Goal: Information Seeking & Learning: Learn about a topic

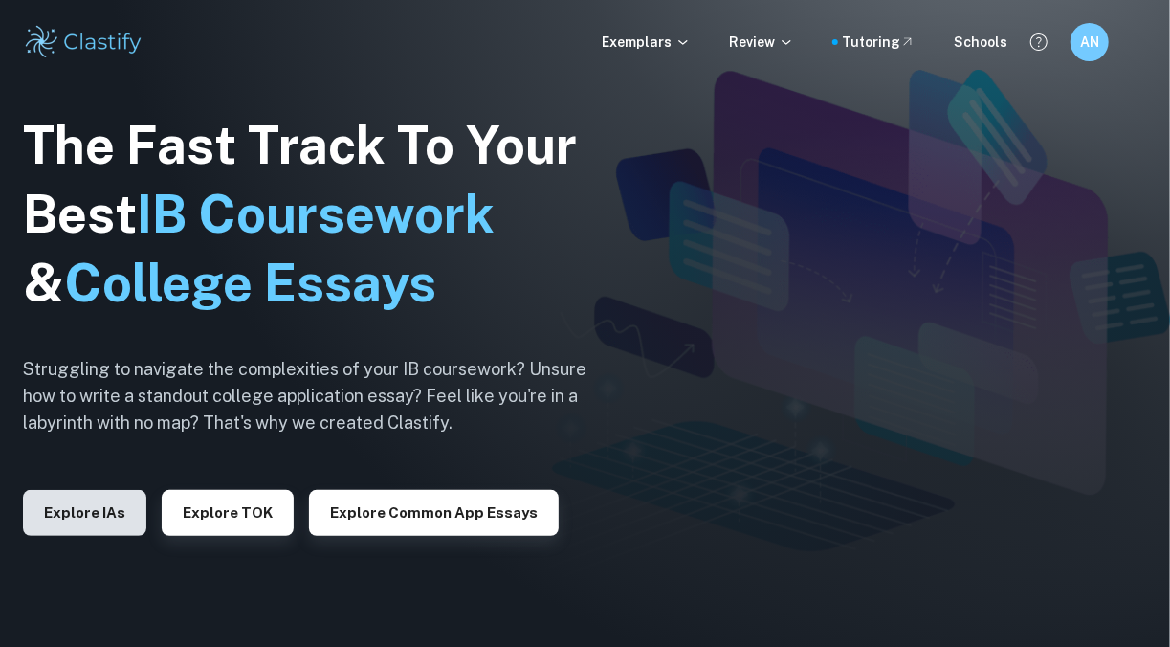
click at [79, 513] on button "Explore IAs" at bounding box center [84, 513] width 123 height 46
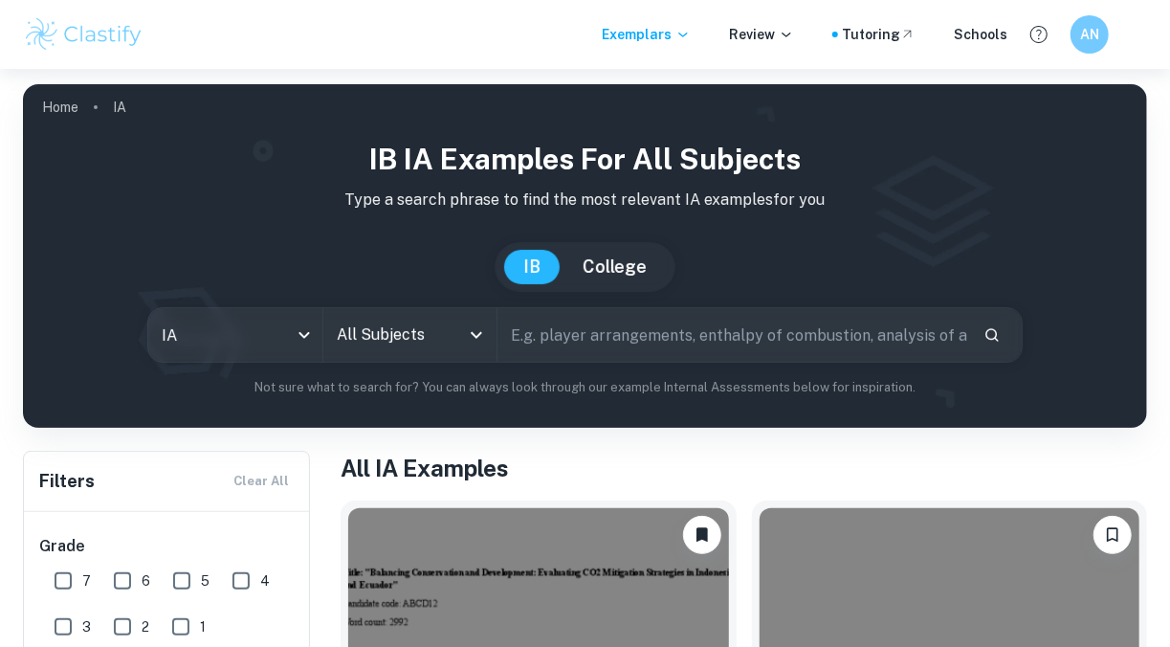
click at [603, 337] on input "text" at bounding box center [732, 335] width 470 height 54
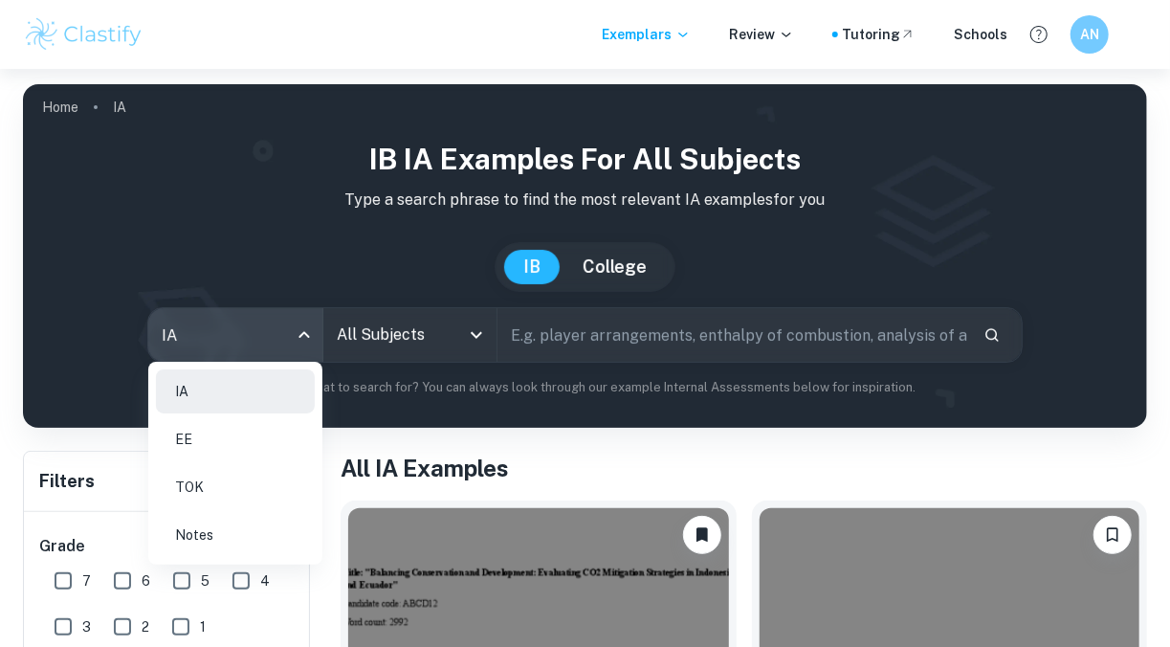
click at [227, 323] on body "We value your privacy We use cookies to enhance your browsing experience, serve…" at bounding box center [585, 392] width 1170 height 647
click at [233, 437] on li "EE" at bounding box center [235, 439] width 159 height 44
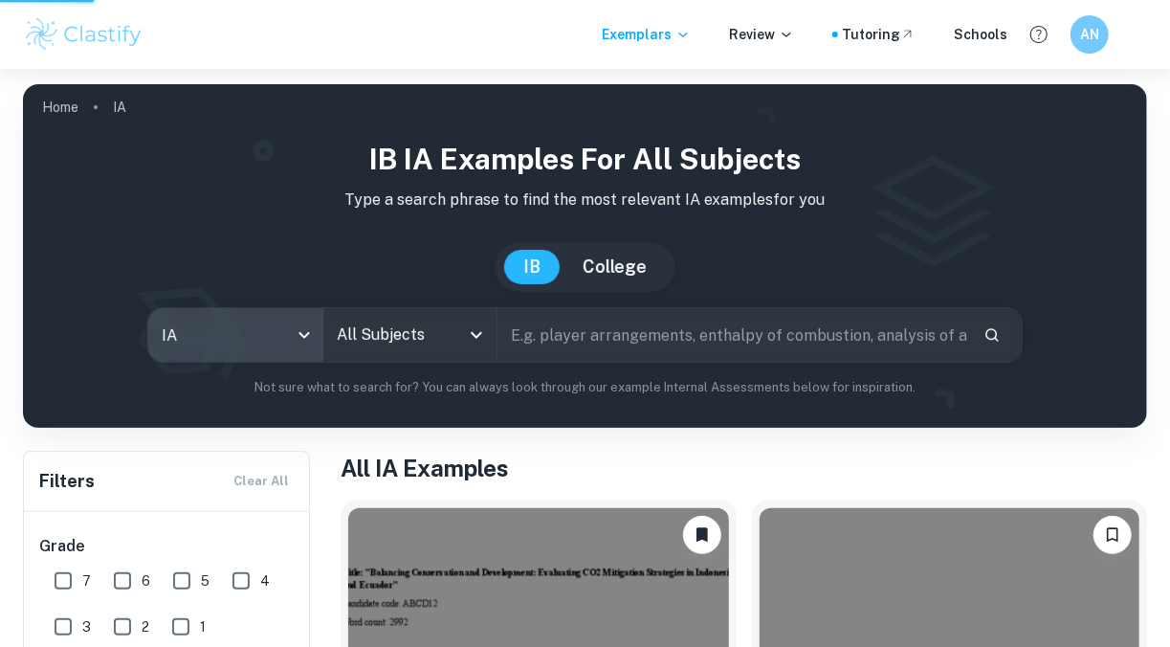
type input "ee"
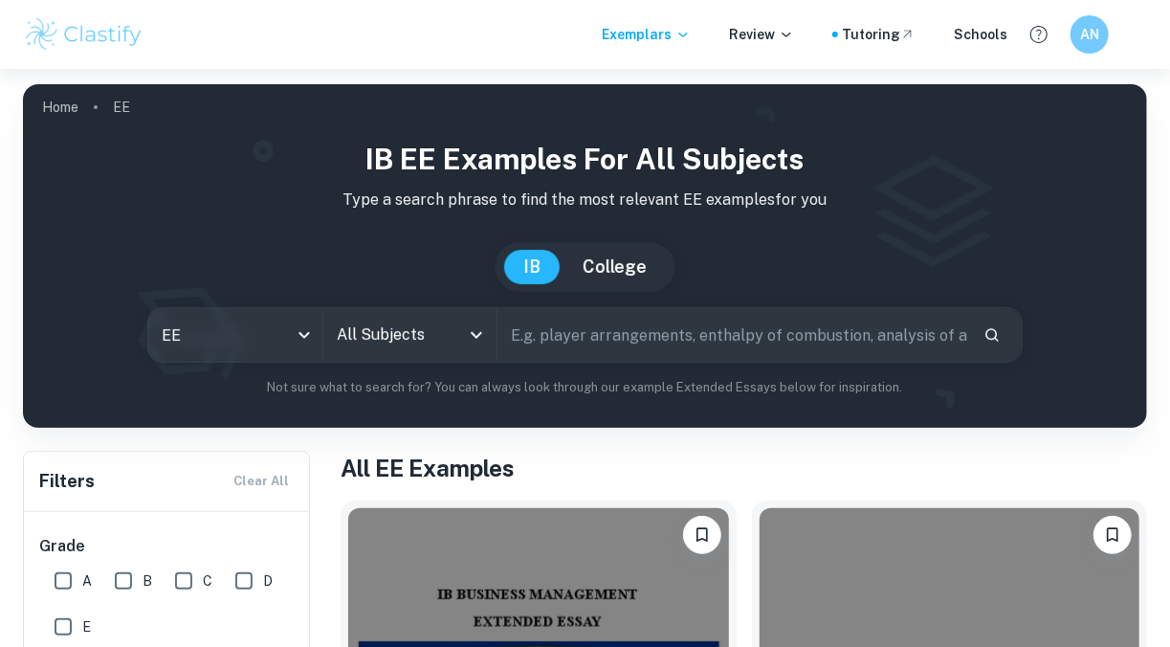
click at [587, 327] on input "text" at bounding box center [732, 335] width 470 height 54
click at [431, 340] on input "All Subjects" at bounding box center [395, 335] width 127 height 36
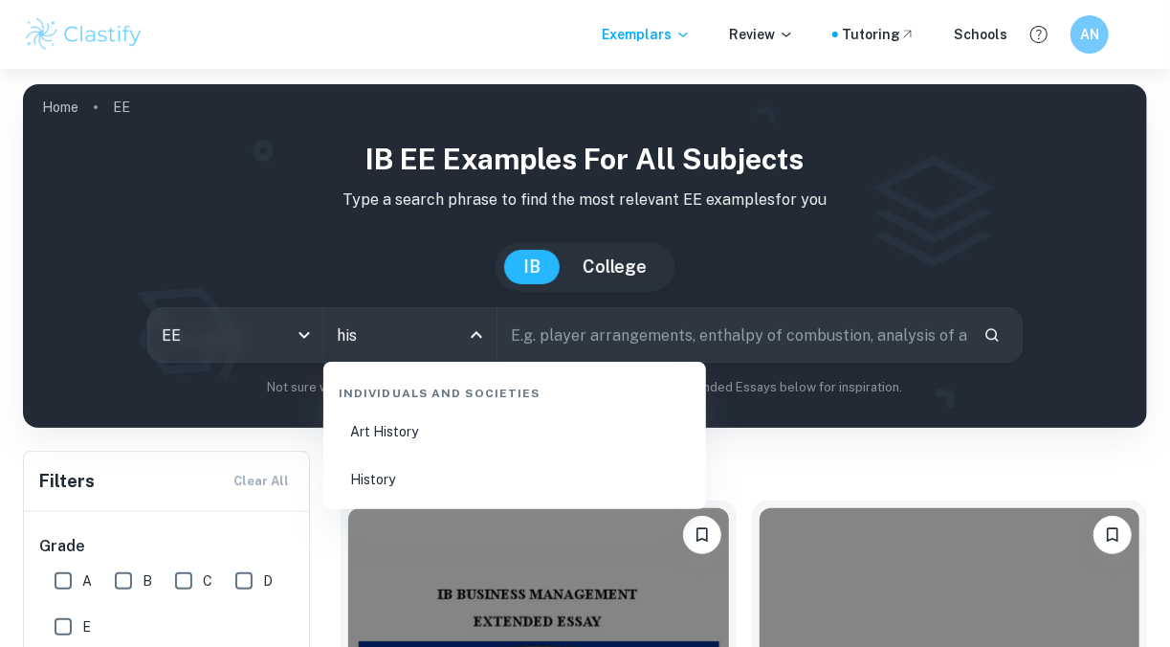
click at [467, 484] on li "History" at bounding box center [514, 479] width 367 height 44
type input "History"
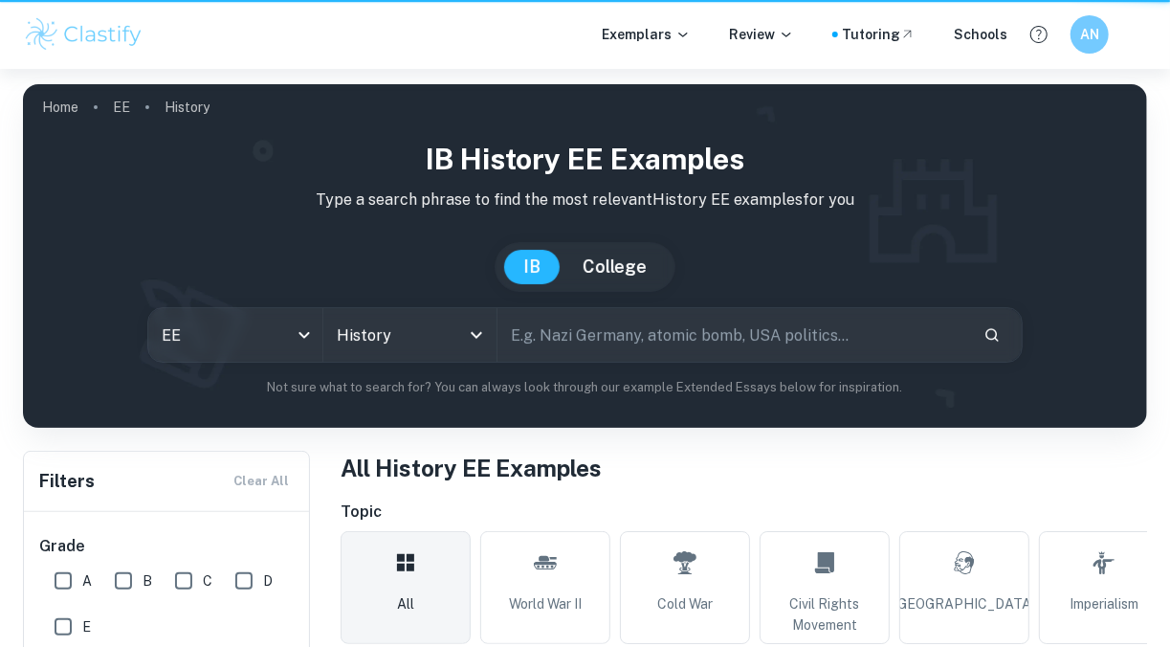
click at [707, 325] on input "text" at bounding box center [732, 335] width 470 height 54
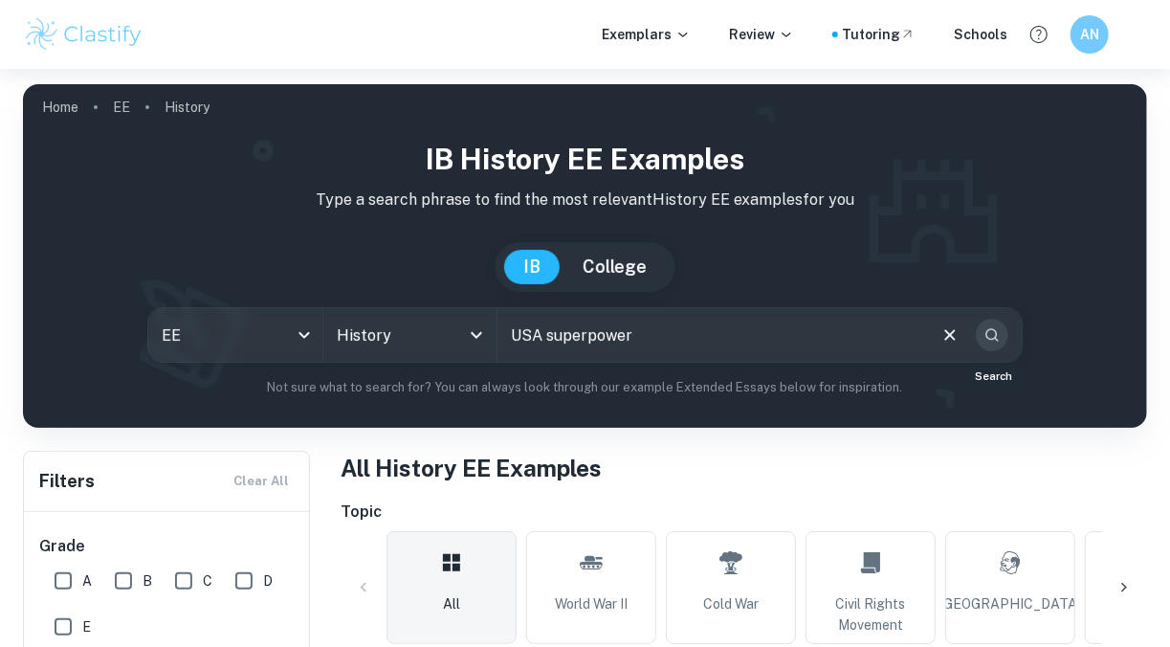
click at [1000, 343] on button "Search" at bounding box center [992, 335] width 33 height 33
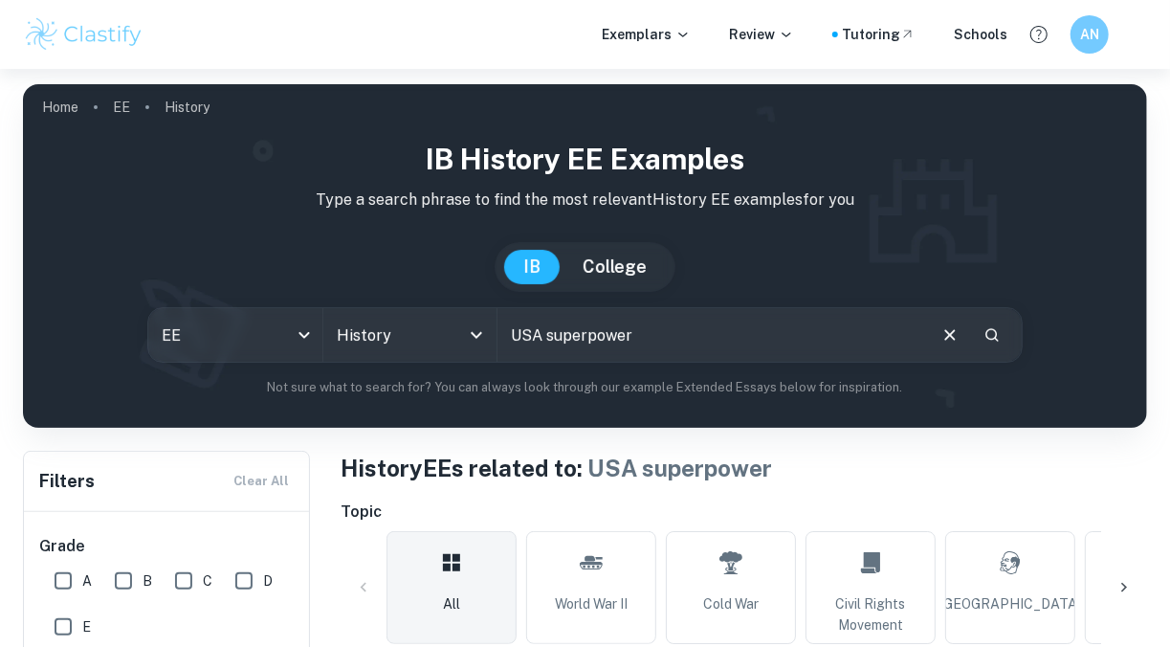
click at [737, 344] on input "USA superpower" at bounding box center [710, 335] width 426 height 54
type input "U"
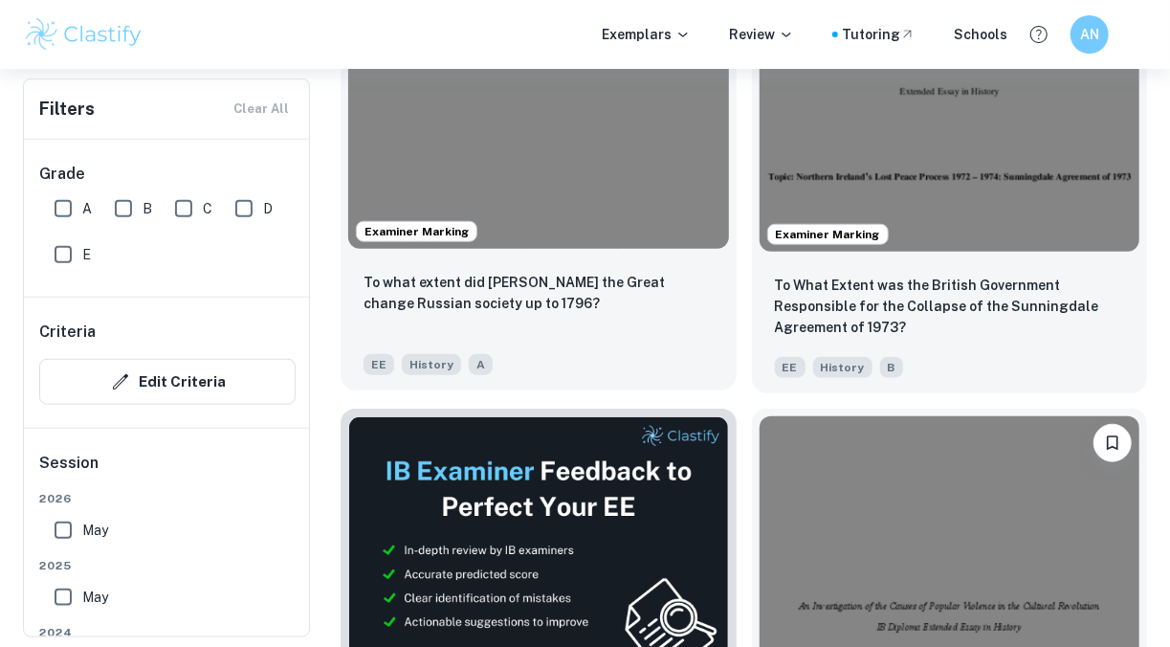
scroll to position [711, 0]
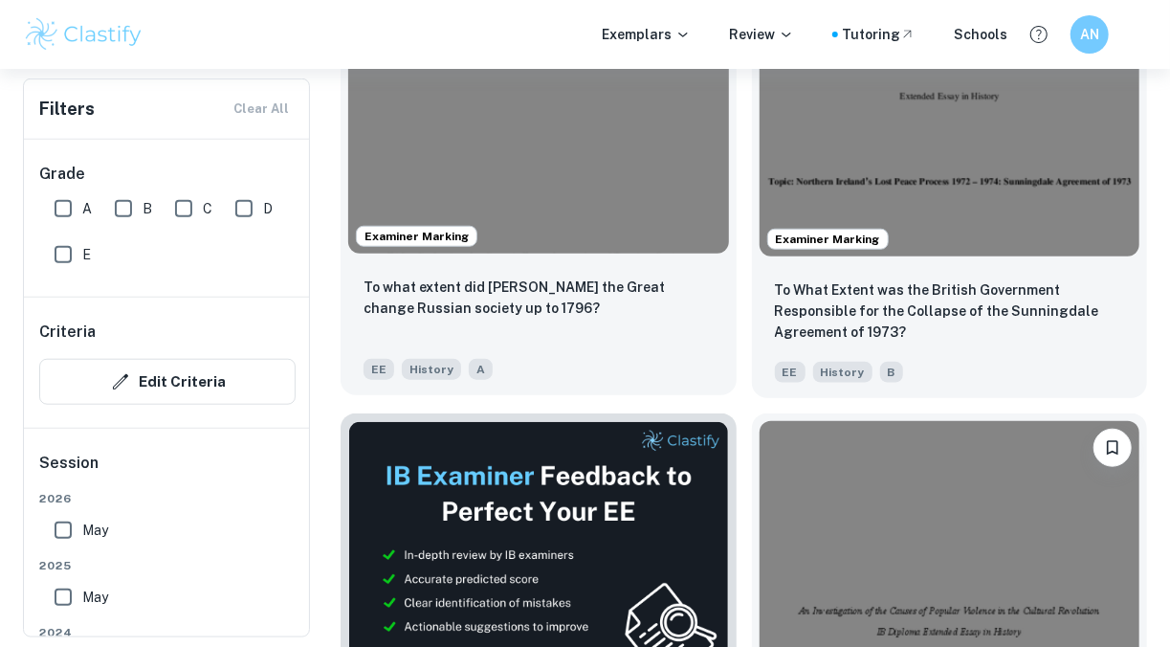
click at [576, 256] on div "Examiner Marking" at bounding box center [539, 111] width 396 height 300
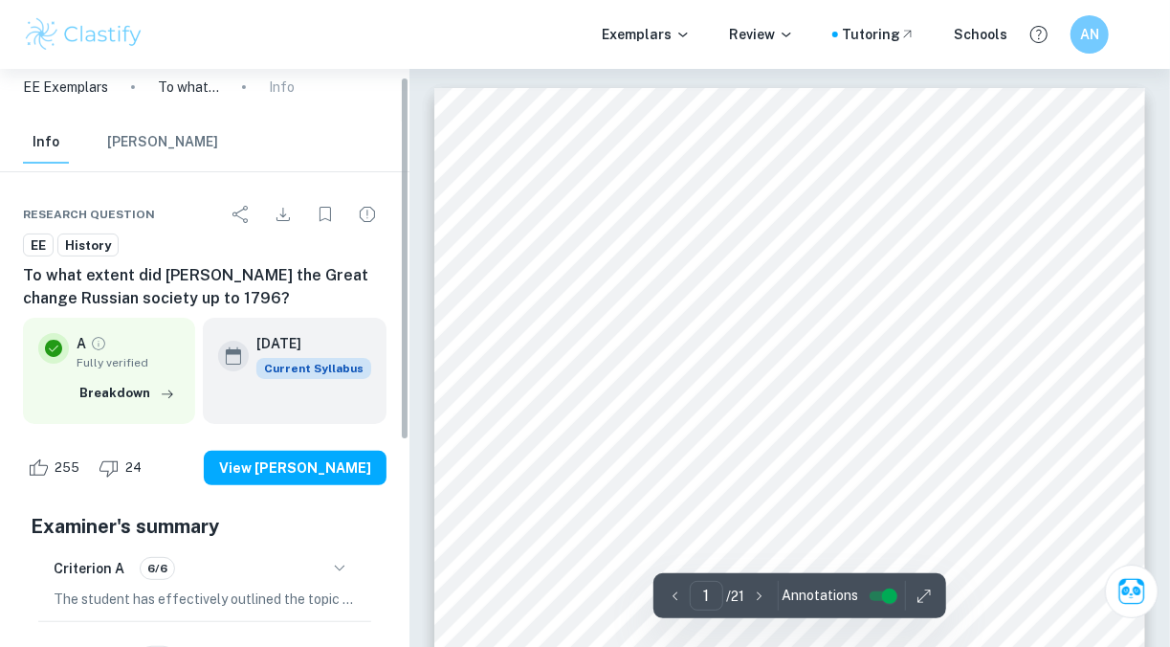
scroll to position [17, 0]
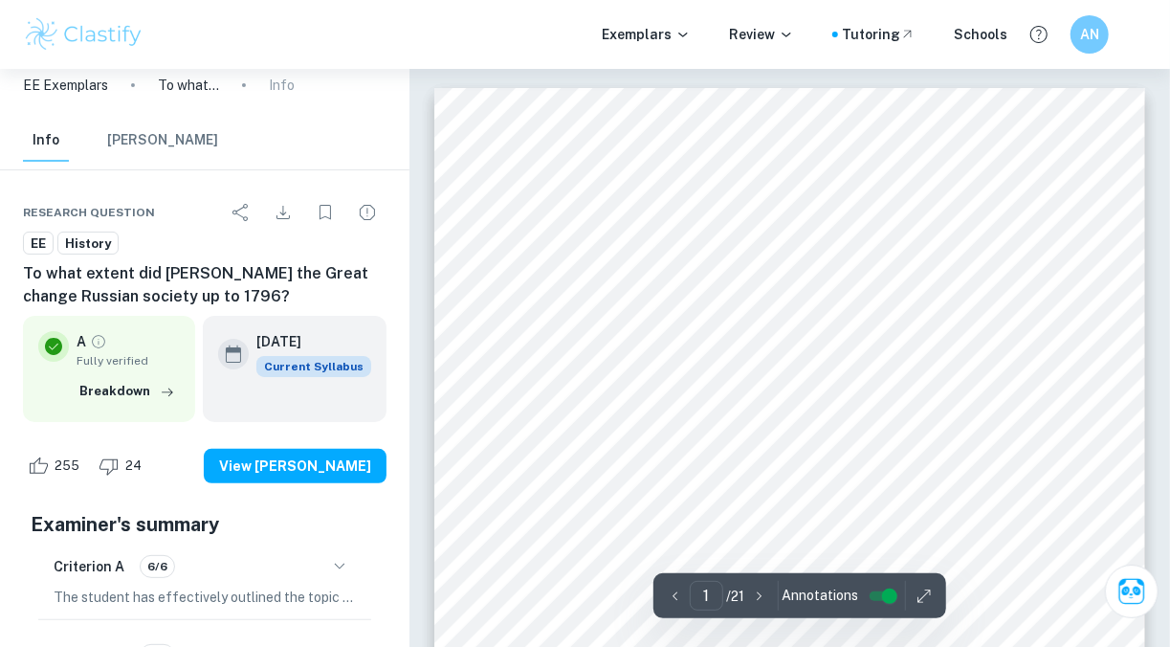
click at [160, 138] on button "[PERSON_NAME]" at bounding box center [162, 141] width 111 height 42
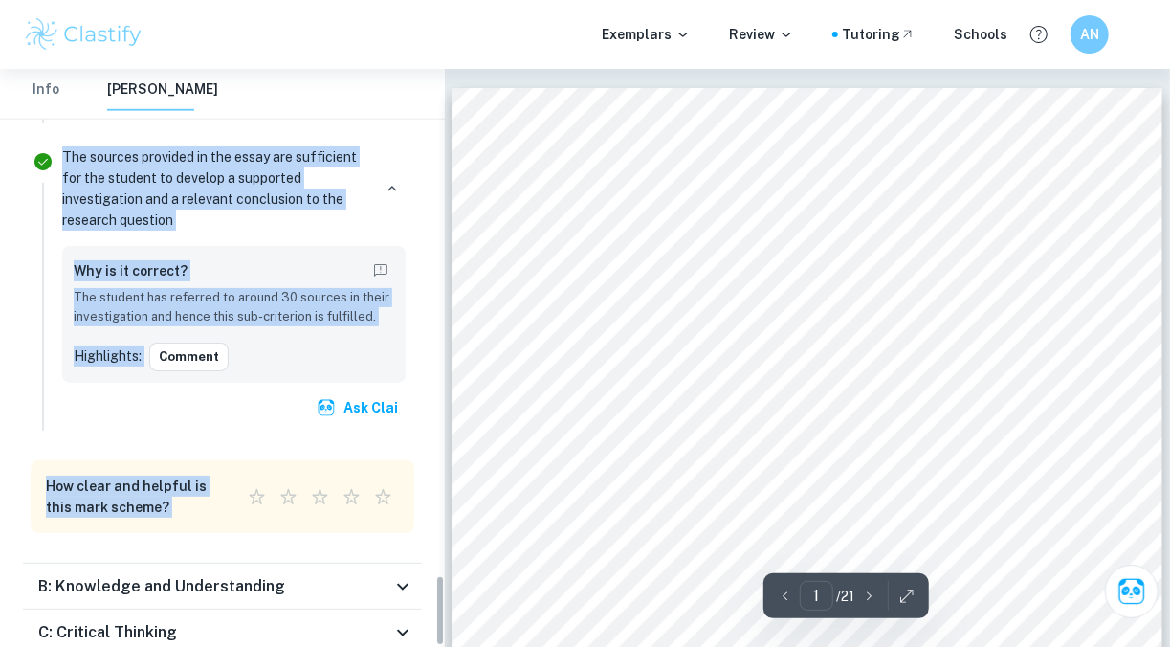
scroll to position [549, 0]
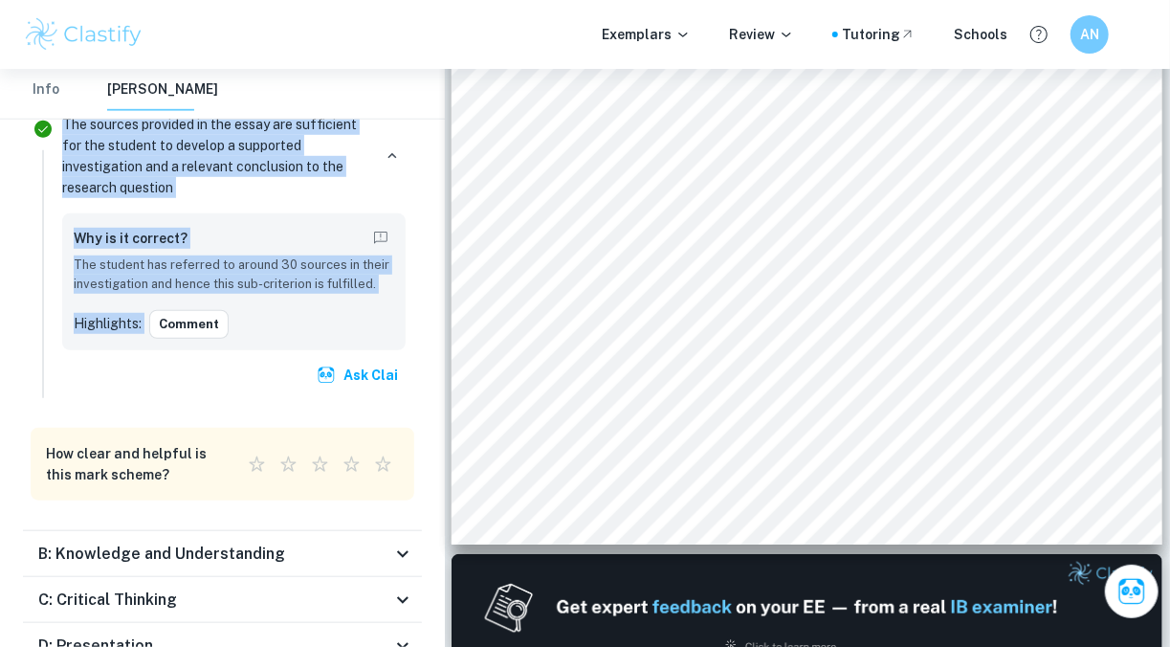
drag, startPoint x: 21, startPoint y: 253, endPoint x: 327, endPoint y: 172, distance: 316.5
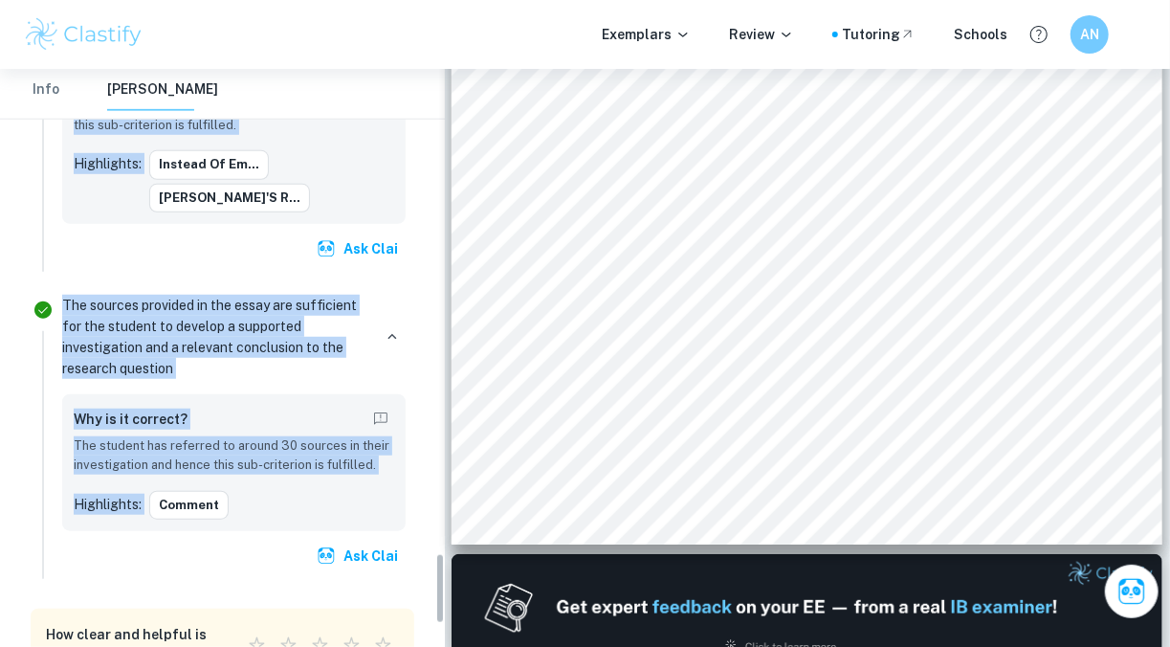
scroll to position [3928, 0]
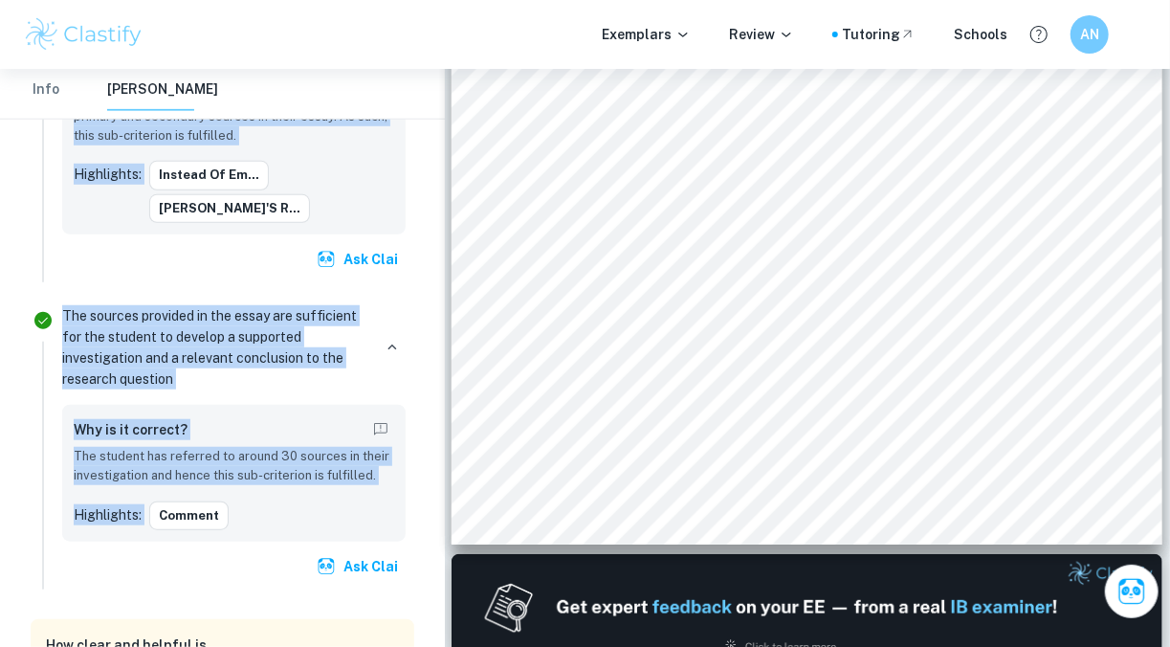
copy ul "The student outlines the topic of their study at the beginning of the essay, ma…"
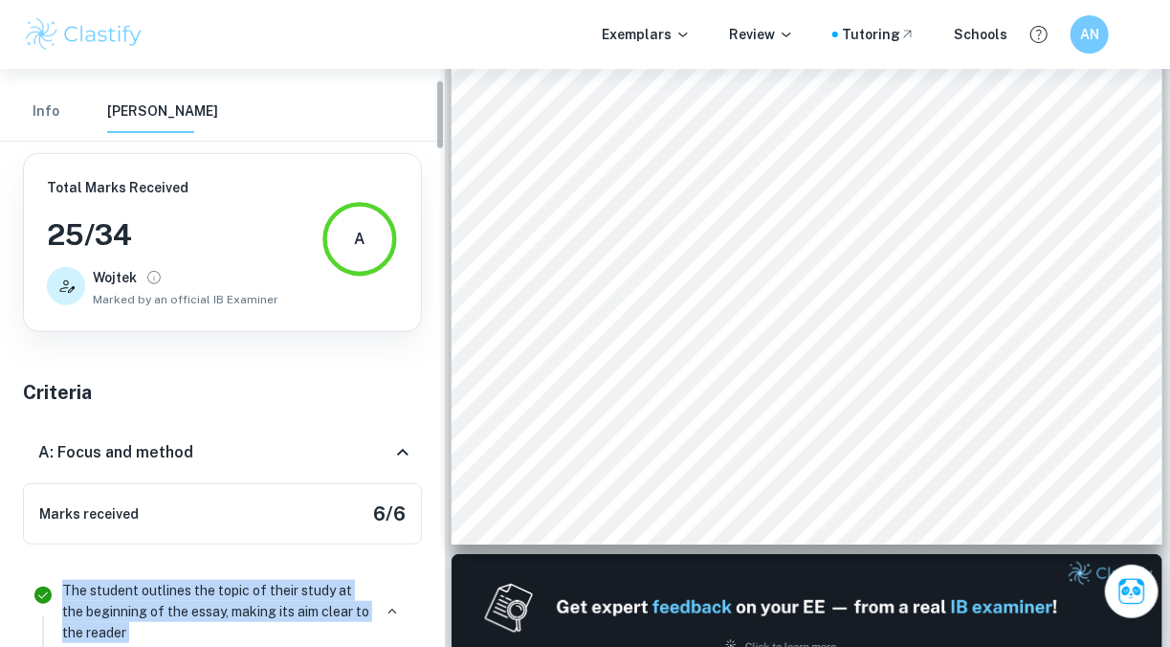
scroll to position [0, 0]
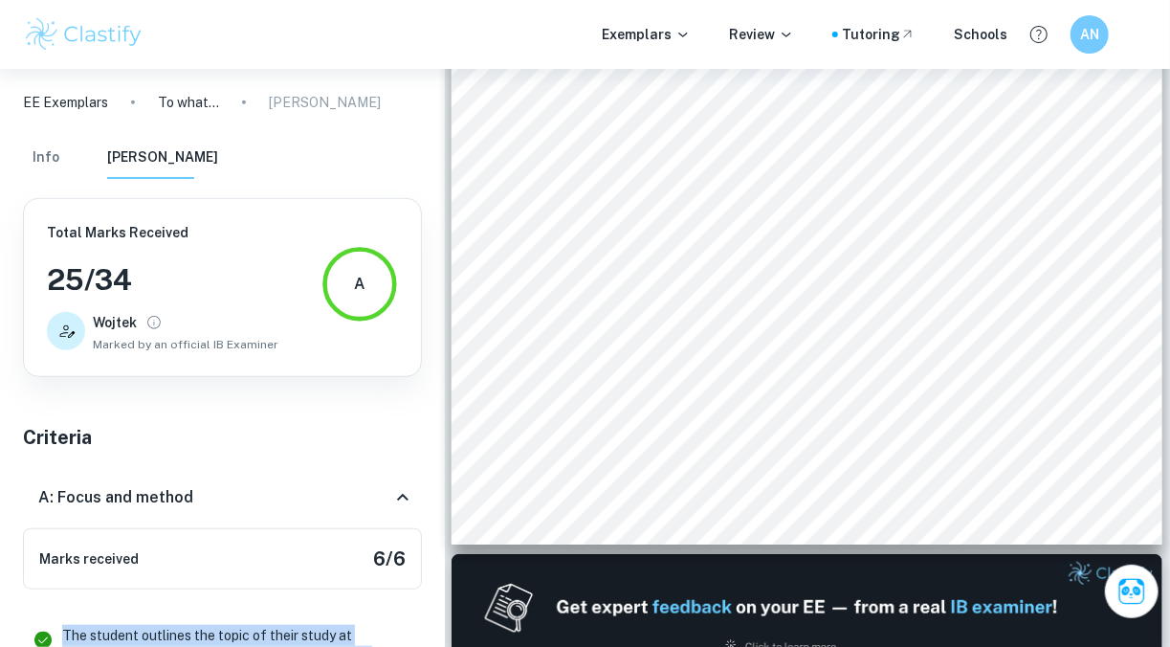
click at [401, 498] on icon at bounding box center [402, 497] width 23 height 23
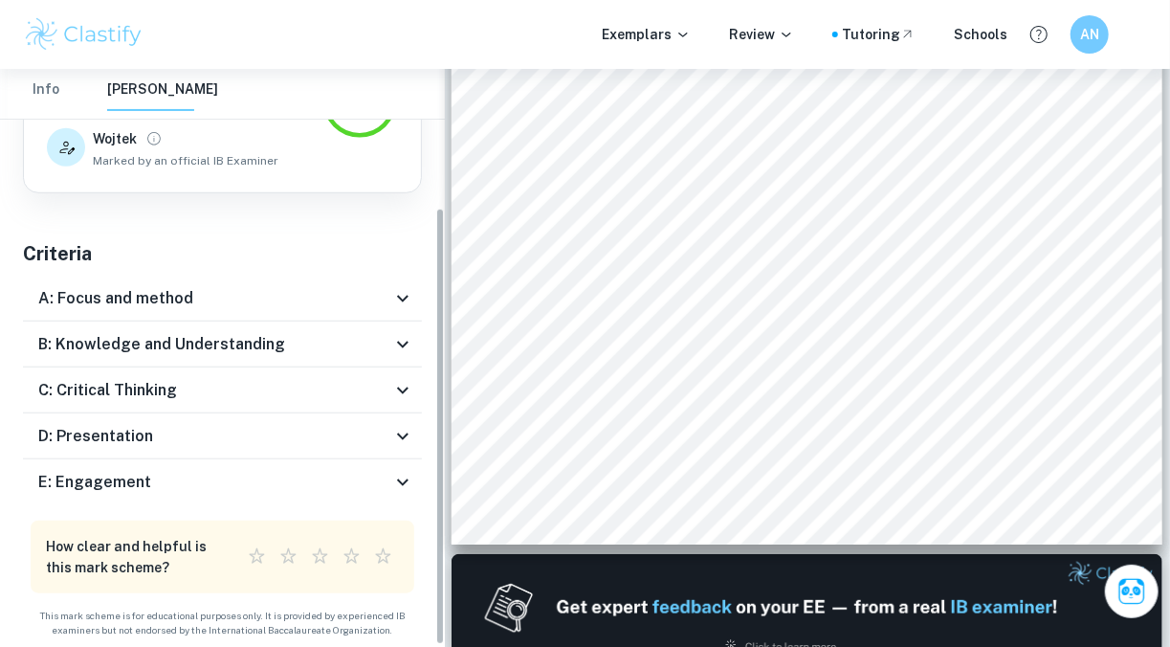
scroll to position [184, 0]
click at [303, 339] on div "B: Knowledge and Understanding" at bounding box center [214, 345] width 353 height 23
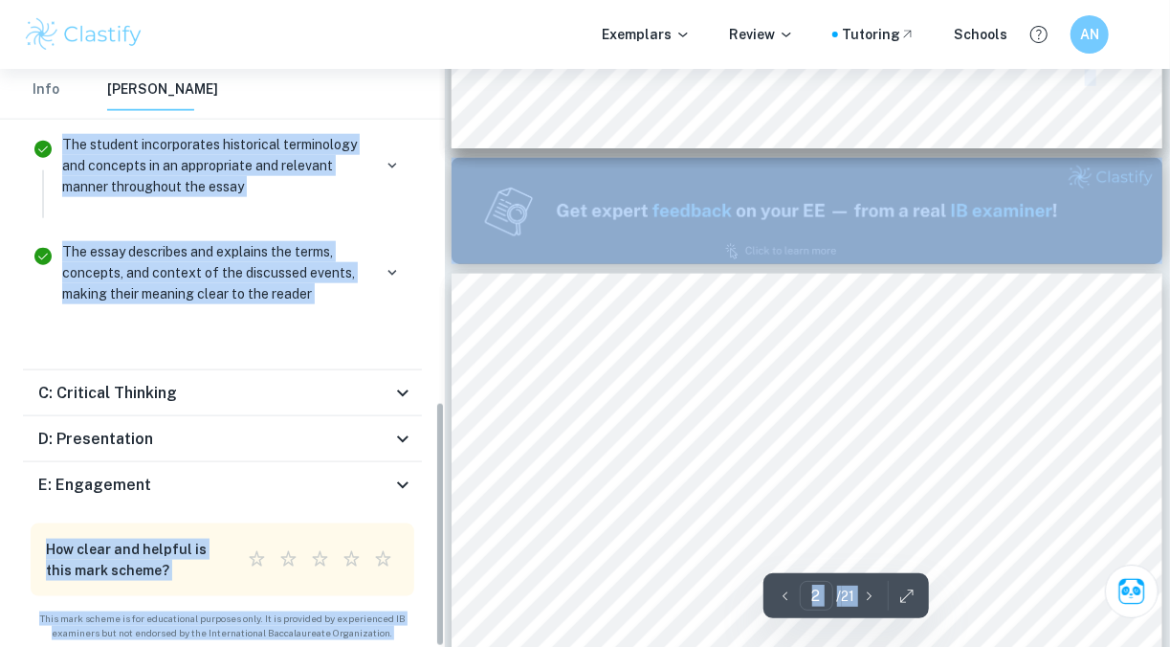
scroll to position [1716, 0]
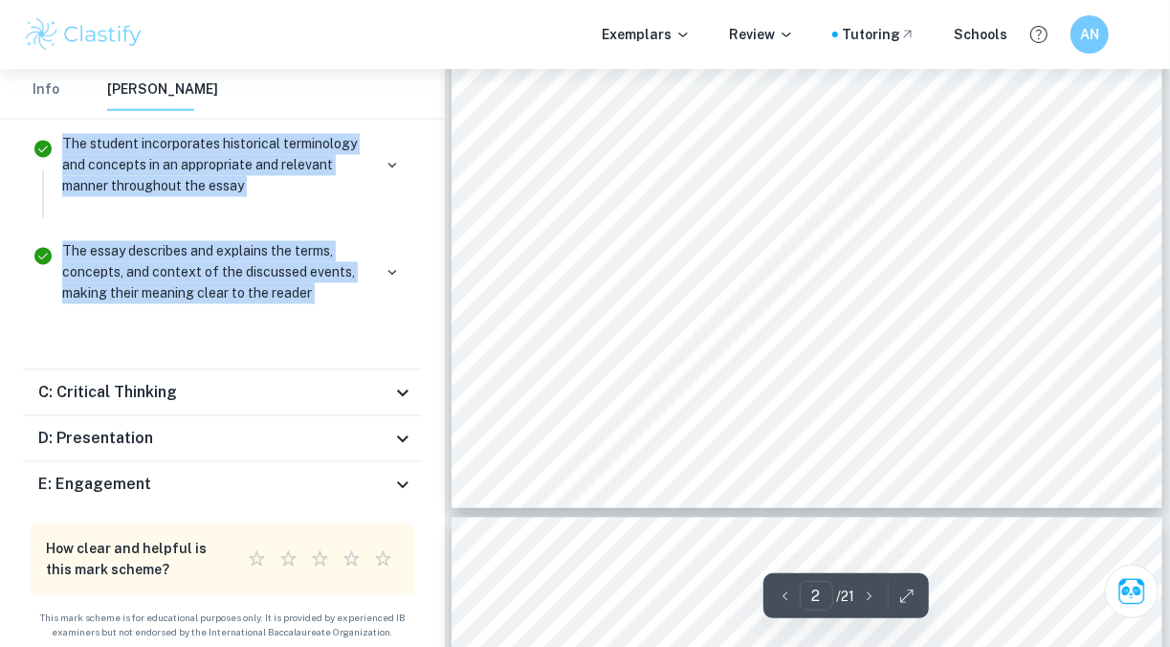
drag, startPoint x: 58, startPoint y: 397, endPoint x: 344, endPoint y: 347, distance: 290.4
click at [344, 347] on div "Marks received 6 / 6 If the proposed topic is inappropriate or breaches the ten…" at bounding box center [222, 78] width 399 height 553
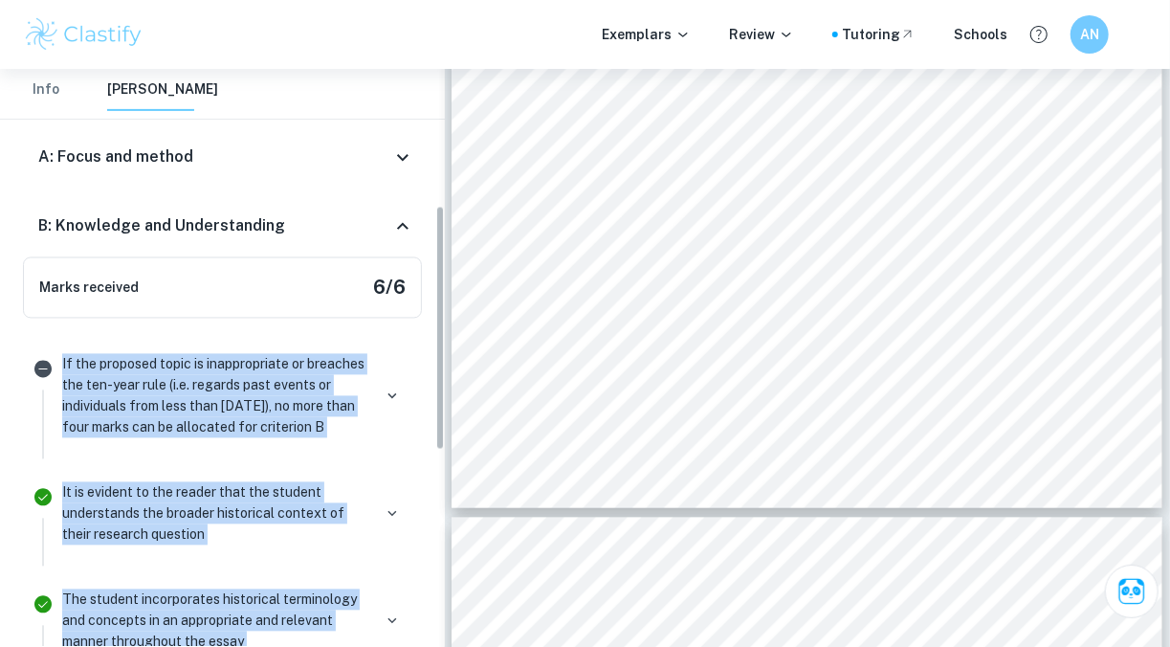
scroll to position [327, 0]
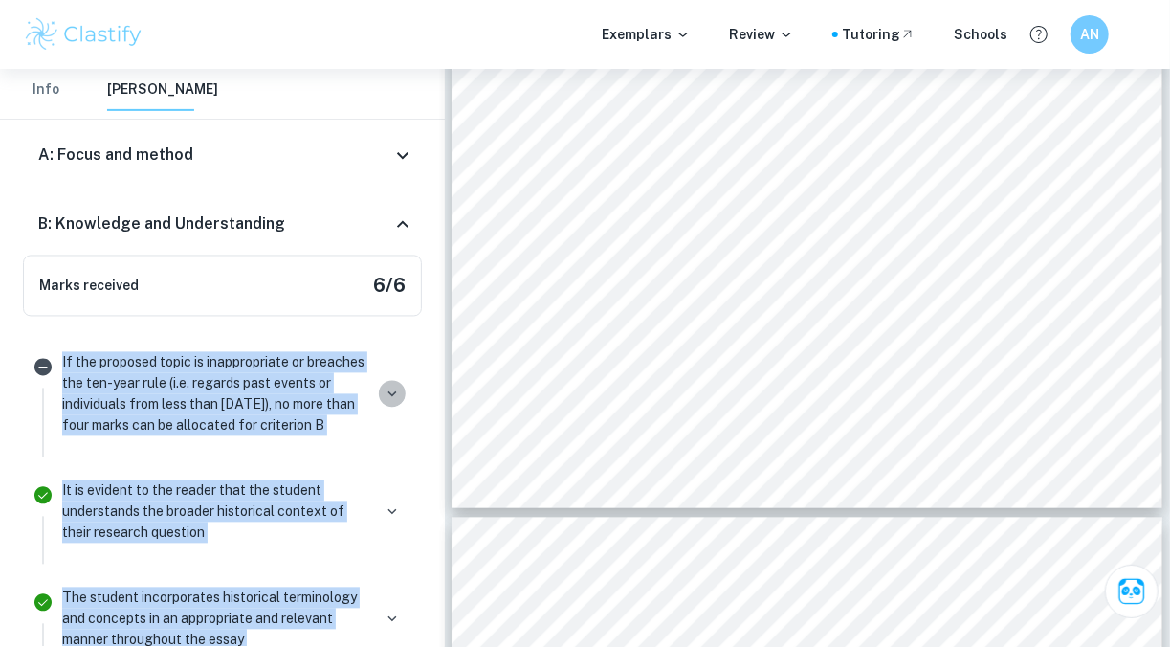
click at [398, 386] on icon "button" at bounding box center [392, 394] width 17 height 17
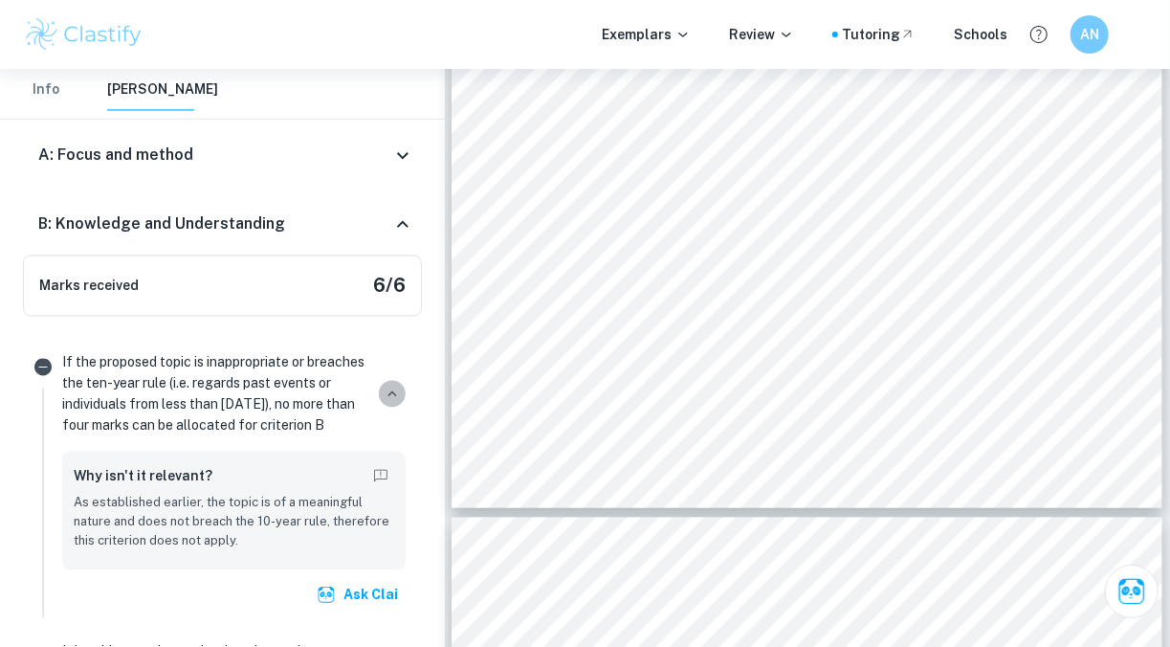
click at [397, 386] on icon "button" at bounding box center [392, 394] width 17 height 17
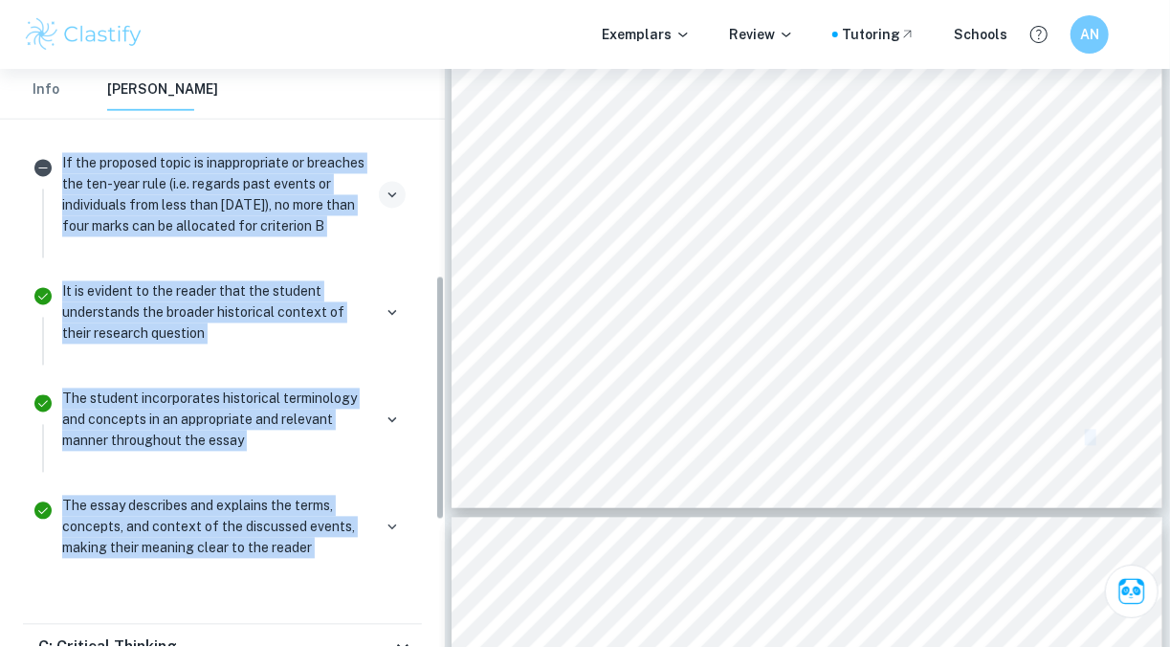
scroll to position [633, 0]
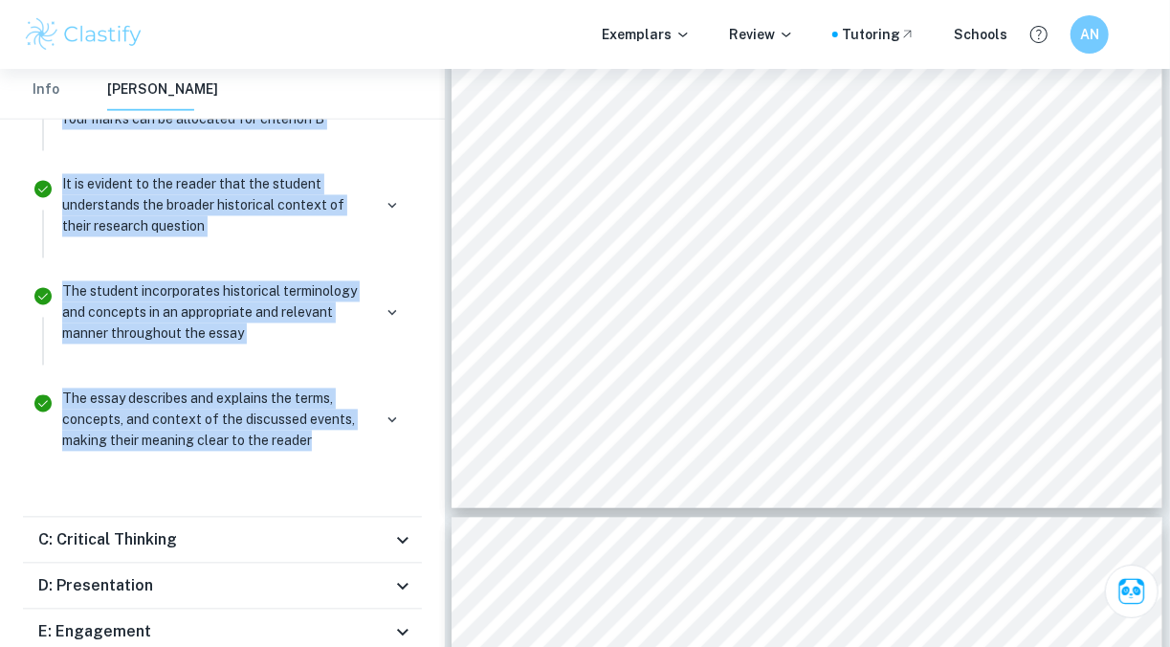
drag, startPoint x: 62, startPoint y: 356, endPoint x: 352, endPoint y: 494, distance: 321.0
click at [352, 494] on div "Marks received 6 / 6 If the proposed topic is inappropriate or breaches the ten…" at bounding box center [222, 225] width 399 height 553
copy ul "If the proposed topic is inappropriate or breaches the ten-year rule (i.e. rega…"
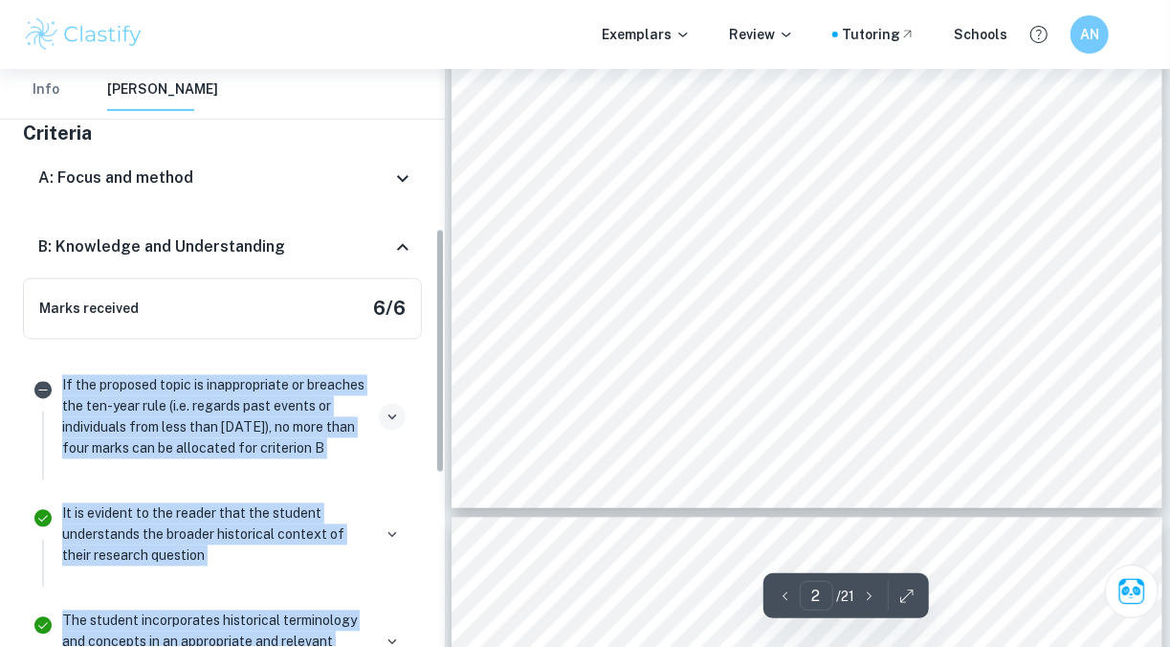
scroll to position [286, 0]
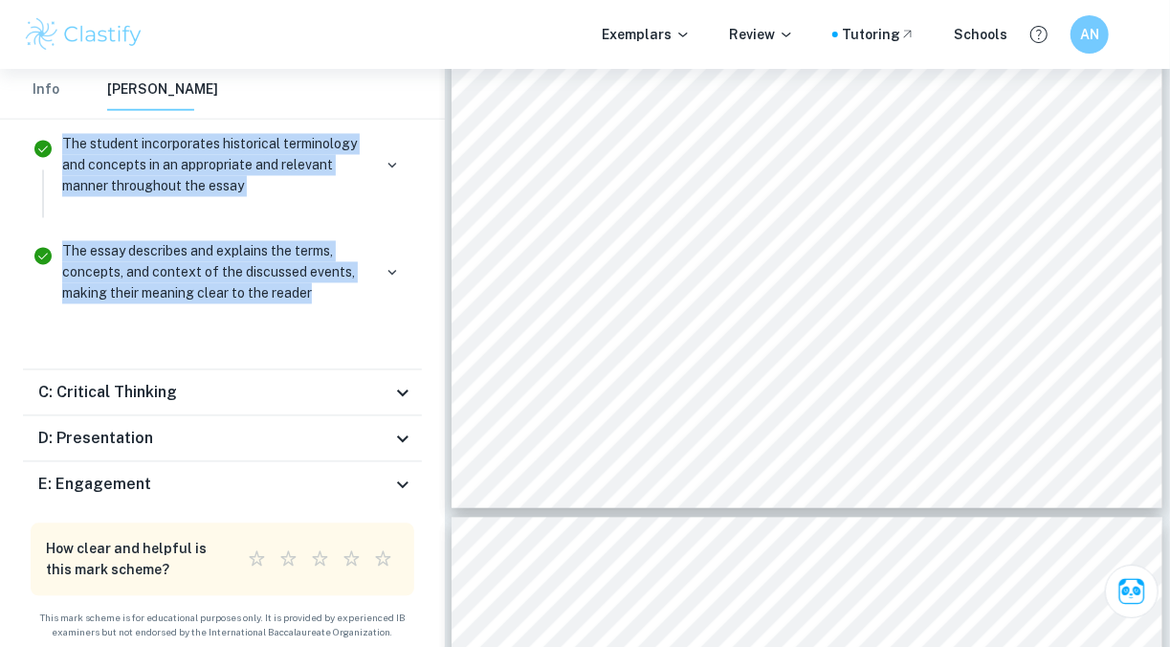
click at [248, 392] on div "C: Critical Thinking" at bounding box center [214, 393] width 353 height 23
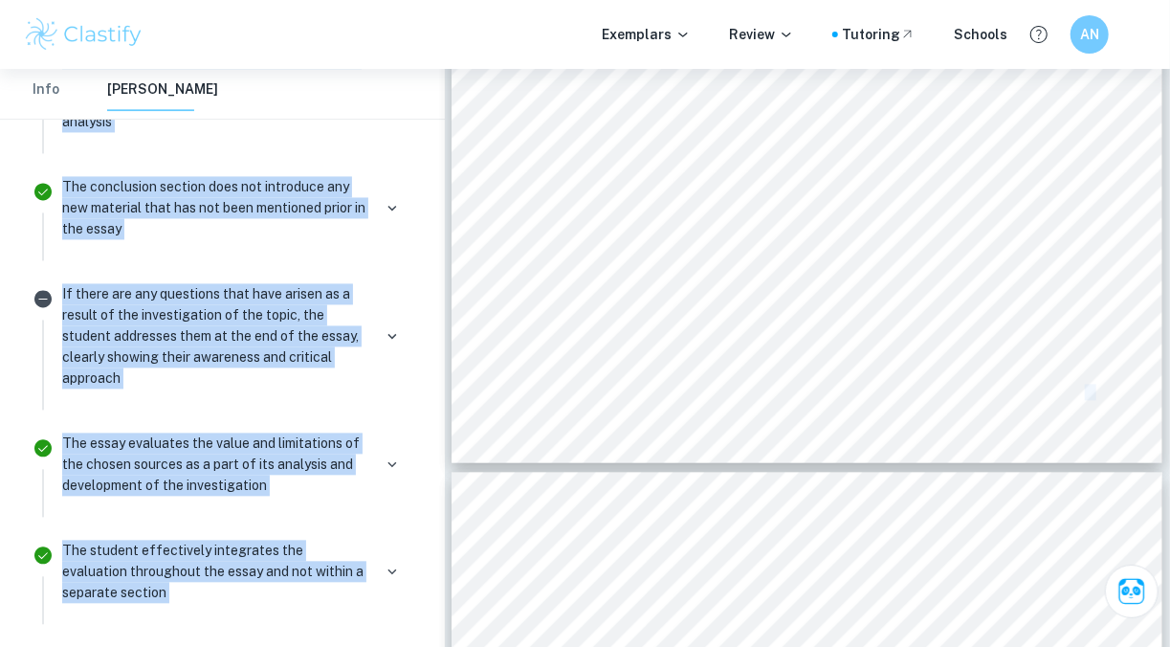
scroll to position [2596, 0]
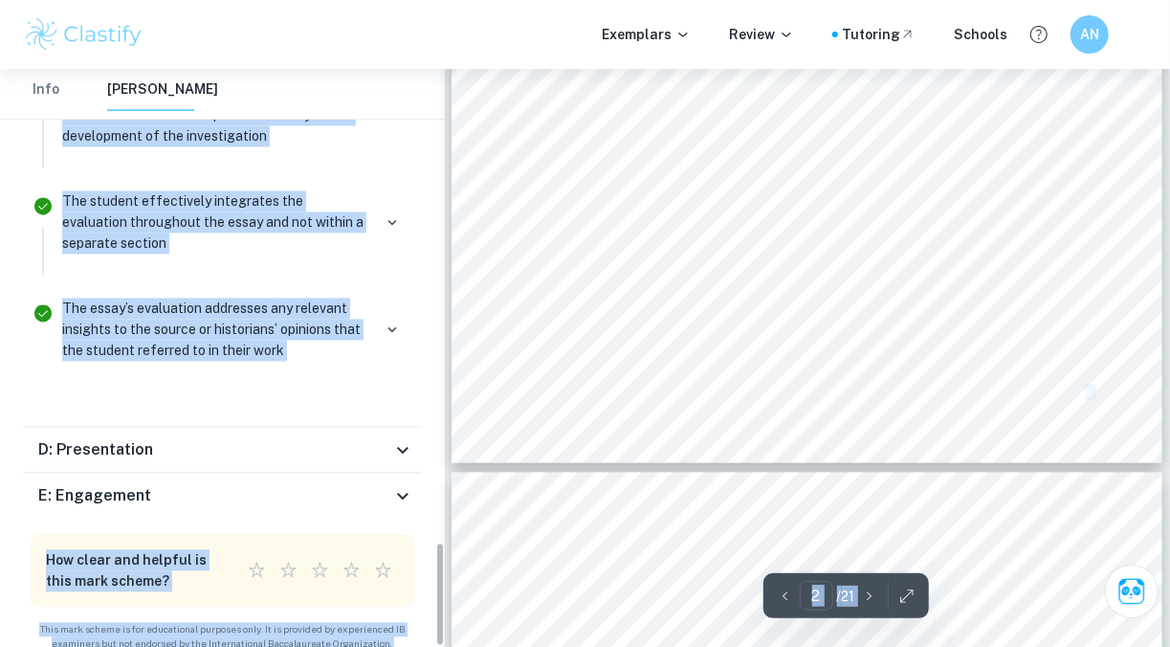
type input "3"
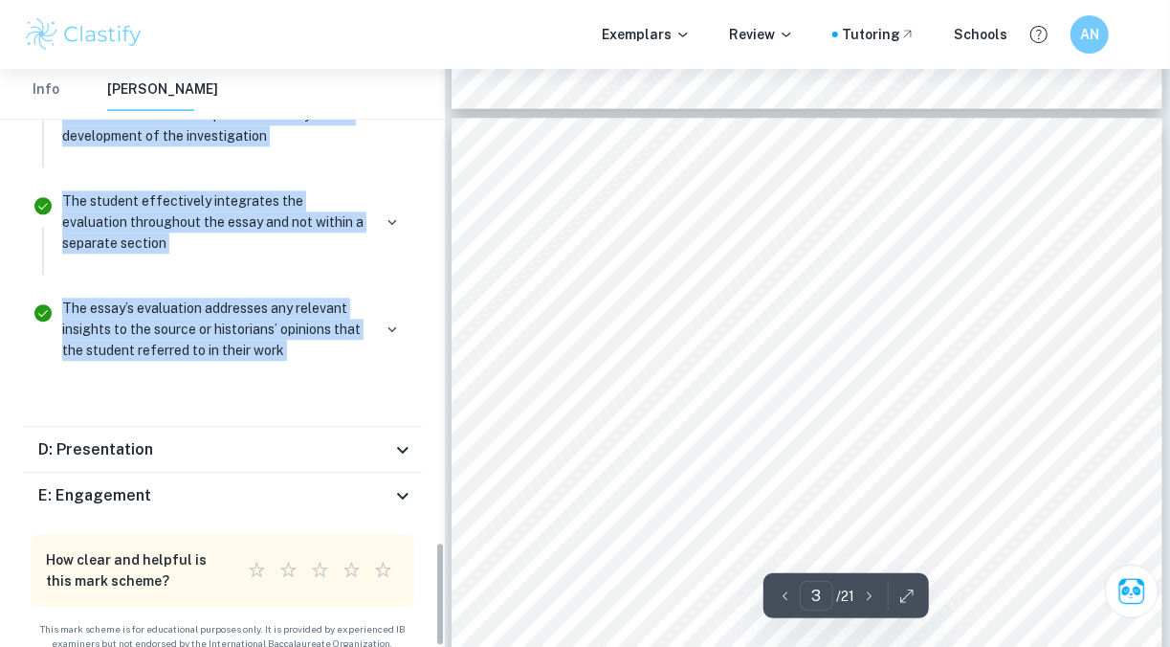
scroll to position [2125, 0]
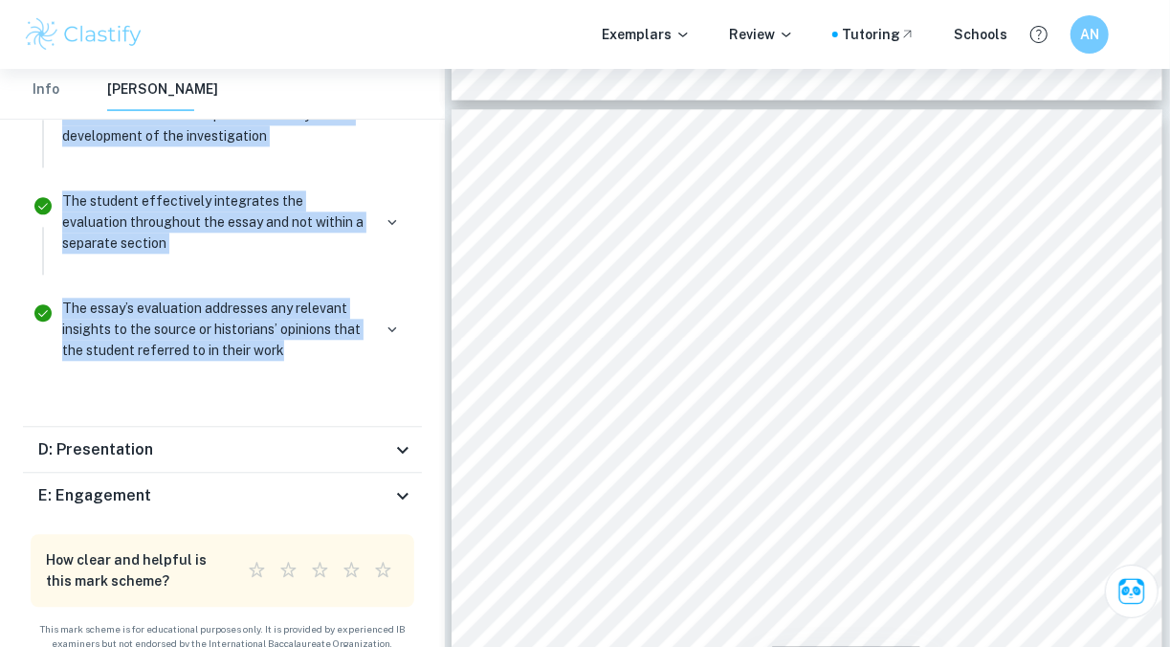
copy ul "Lo ips dolorsit ametc ad elitseddoeius te incididu utl etd-magn aliq (e.a. mini…"
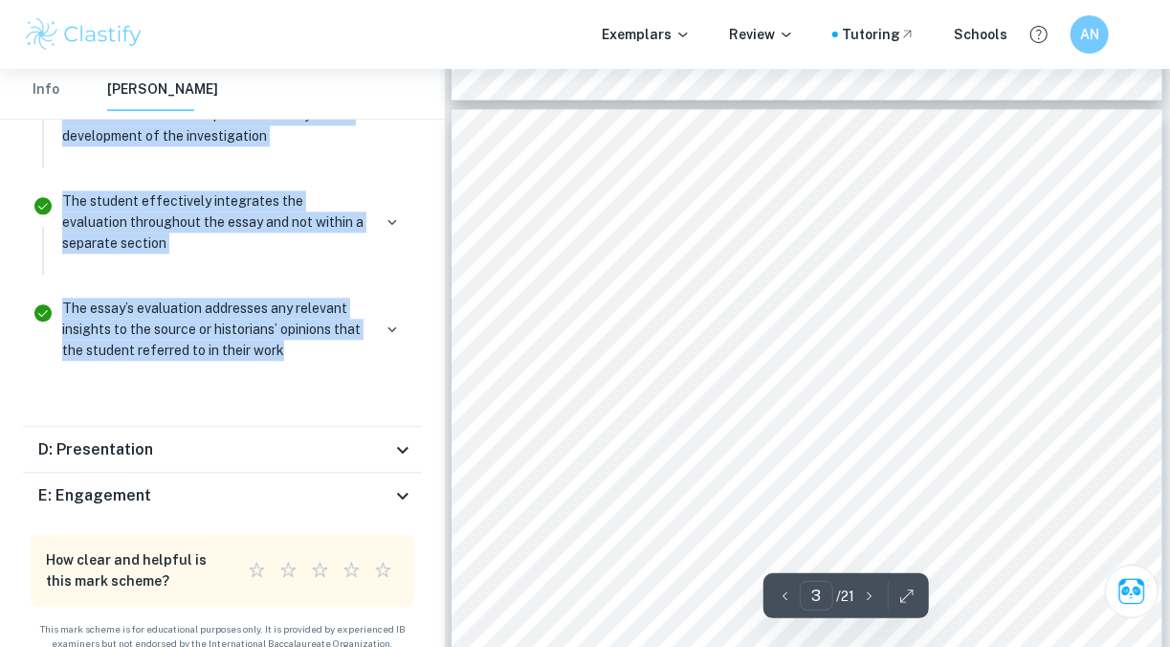
click at [232, 438] on div "D: Presentation" at bounding box center [214, 449] width 353 height 23
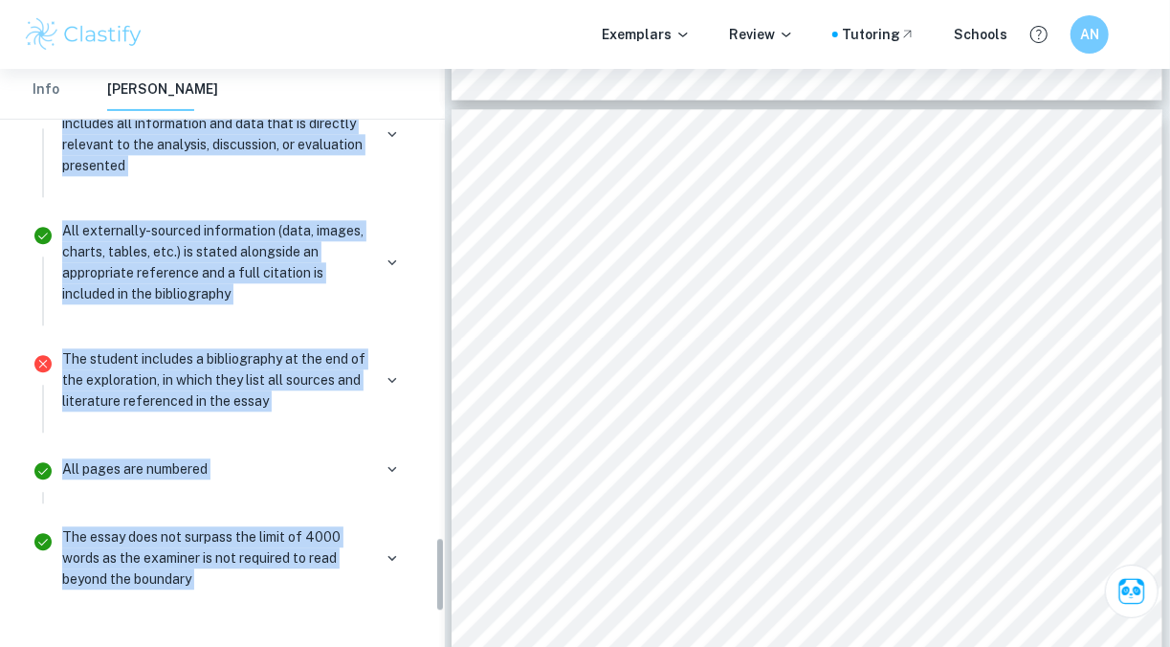
scroll to position [3773, 0]
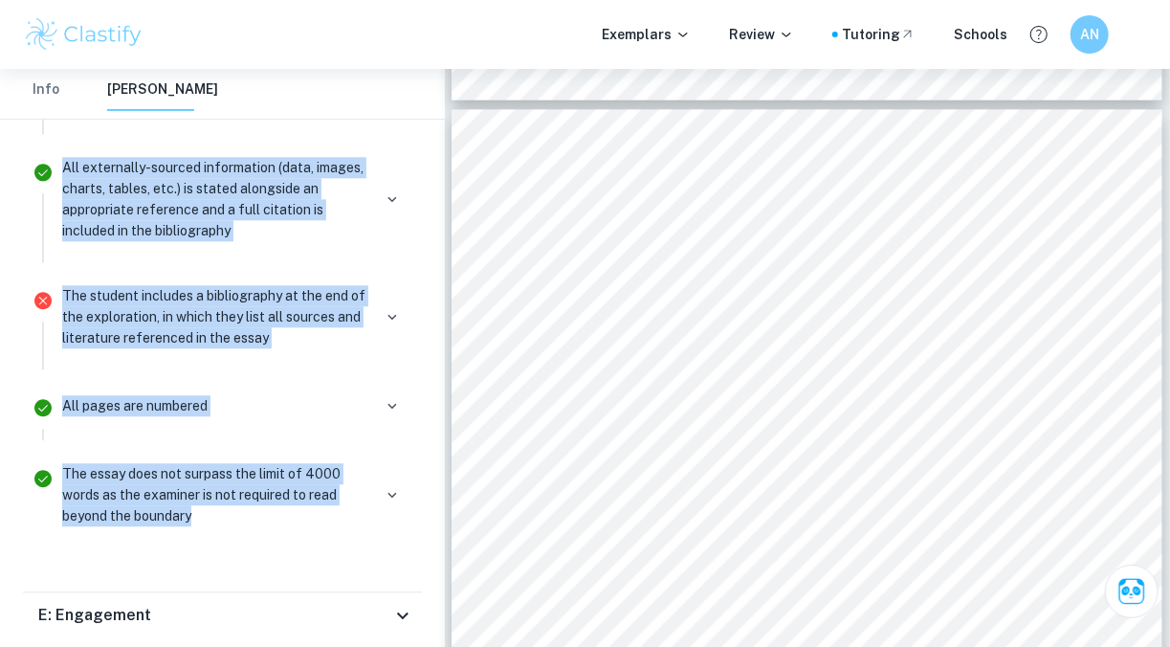
drag, startPoint x: 30, startPoint y: 392, endPoint x: 346, endPoint y: 540, distance: 349.3
copy ul "Lor ipsum dolo si ame conse ad e seddo eius, temporin ut l etdol ma aliquaen ad…"
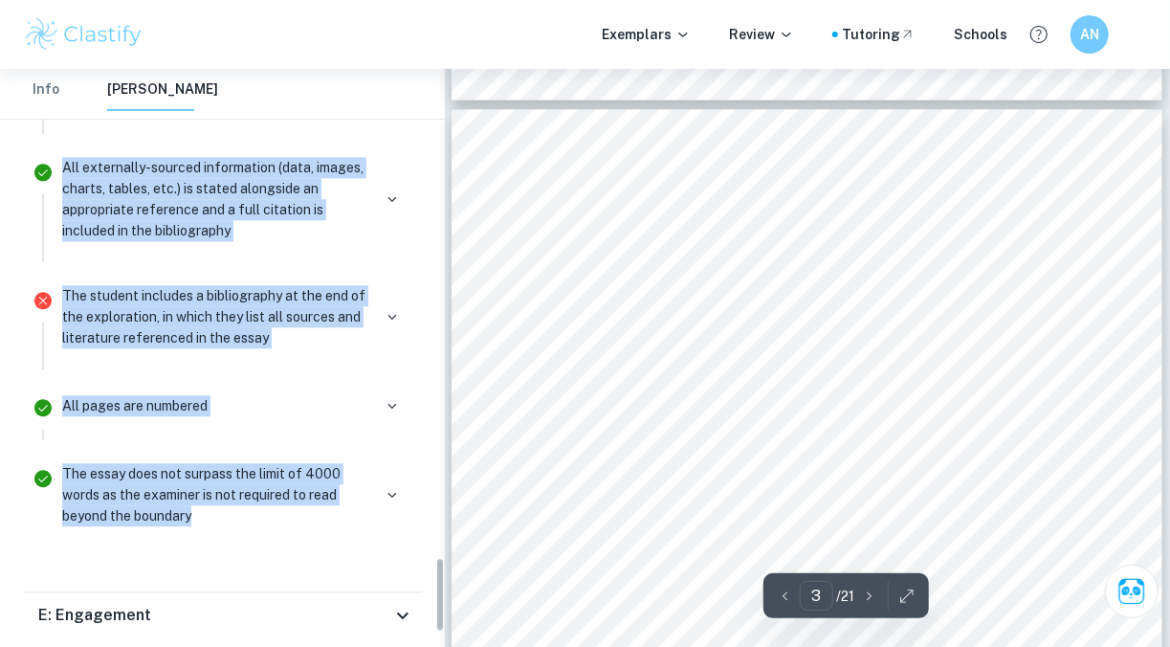
scroll to position [3885, 0]
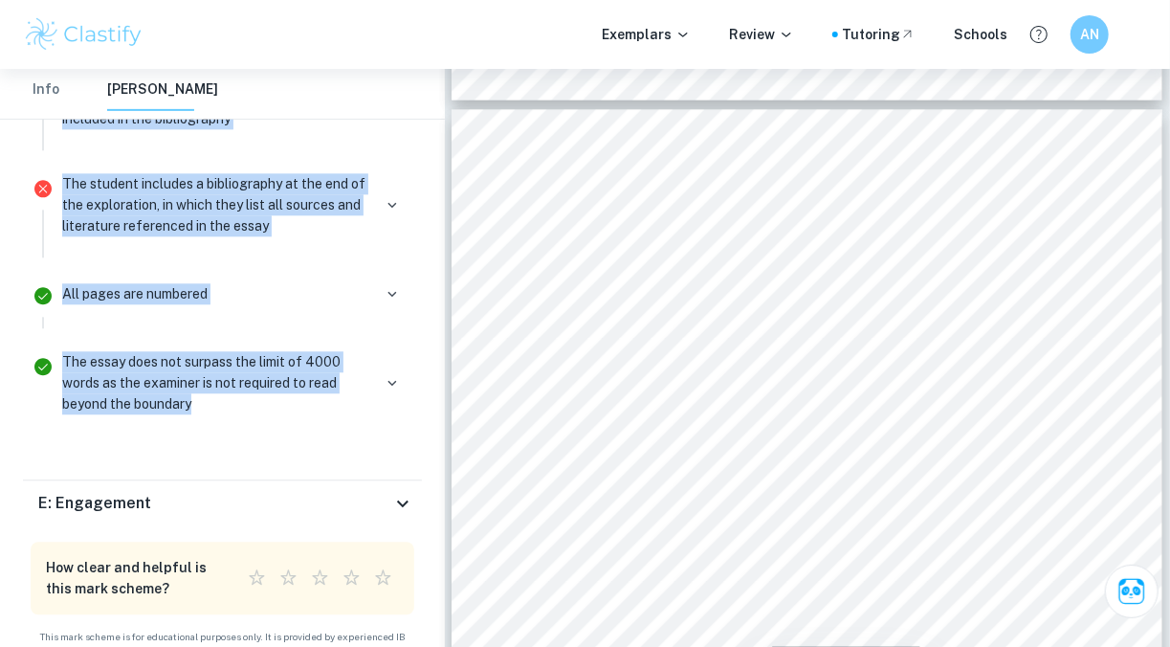
click at [148, 492] on div "E: Engagement" at bounding box center [214, 503] width 353 height 23
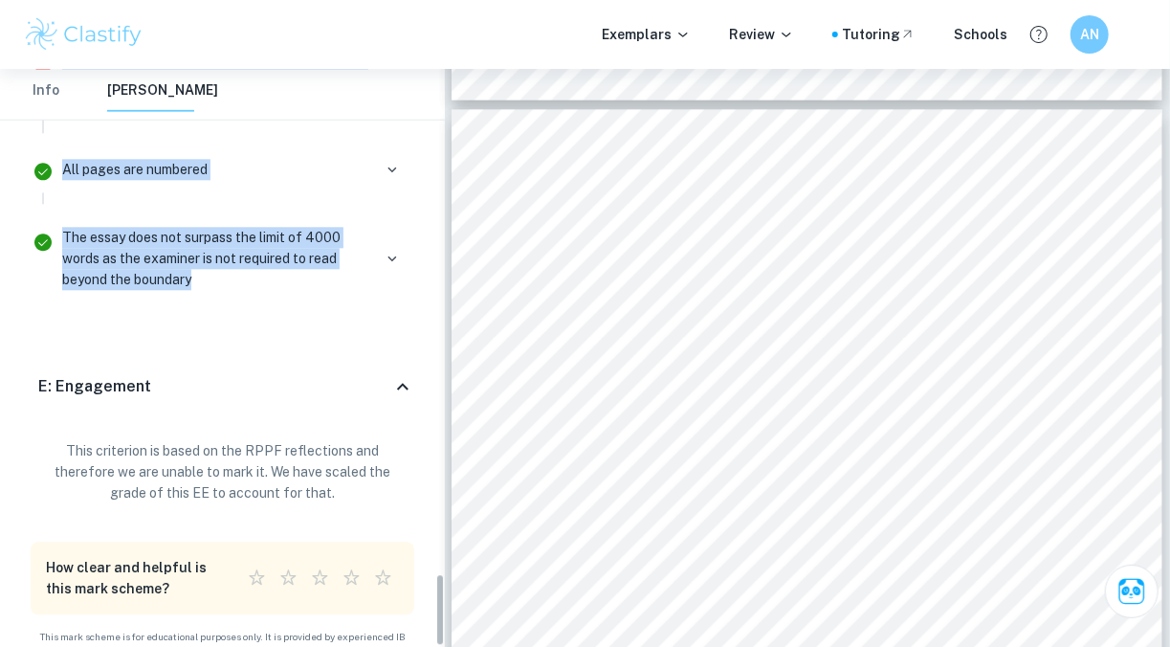
click at [230, 375] on div "E: Engagement" at bounding box center [214, 386] width 353 height 23
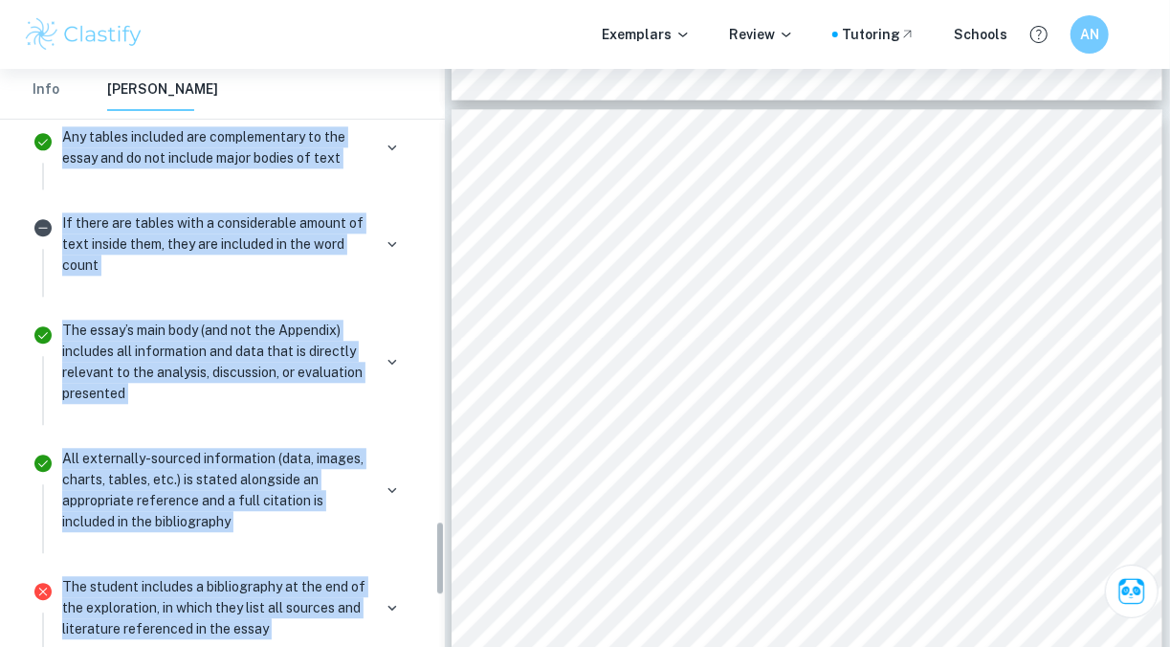
scroll to position [3494, 0]
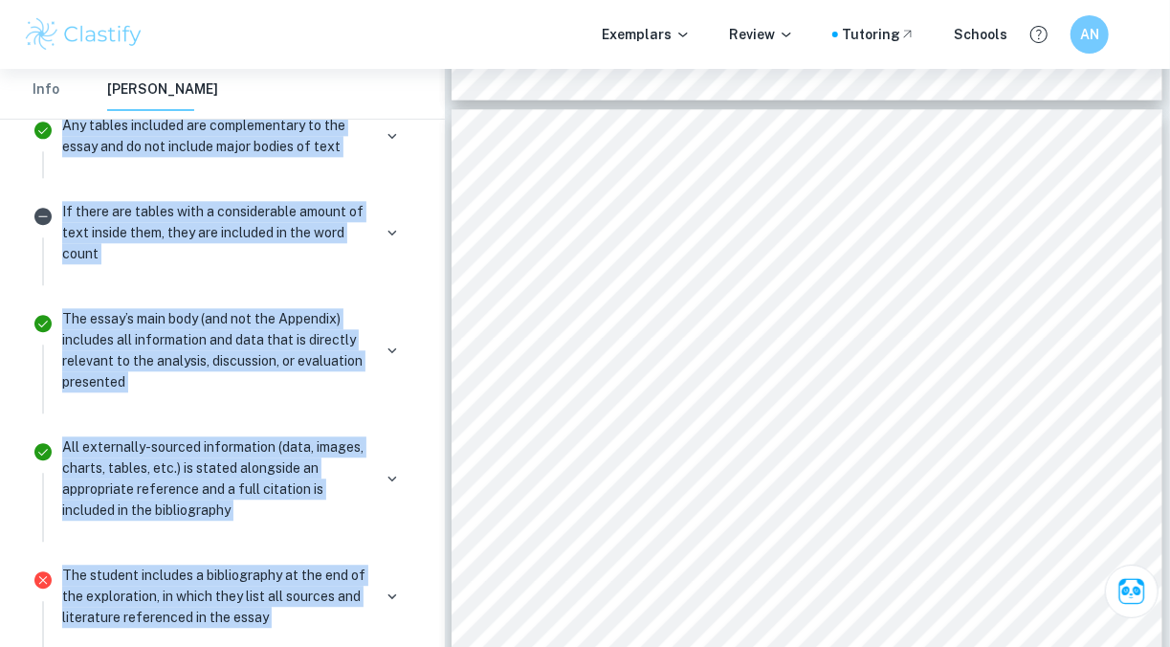
click at [318, 465] on p "All externally-sourced information (data, images, charts, tables, etc.) is stat…" at bounding box center [216, 478] width 309 height 84
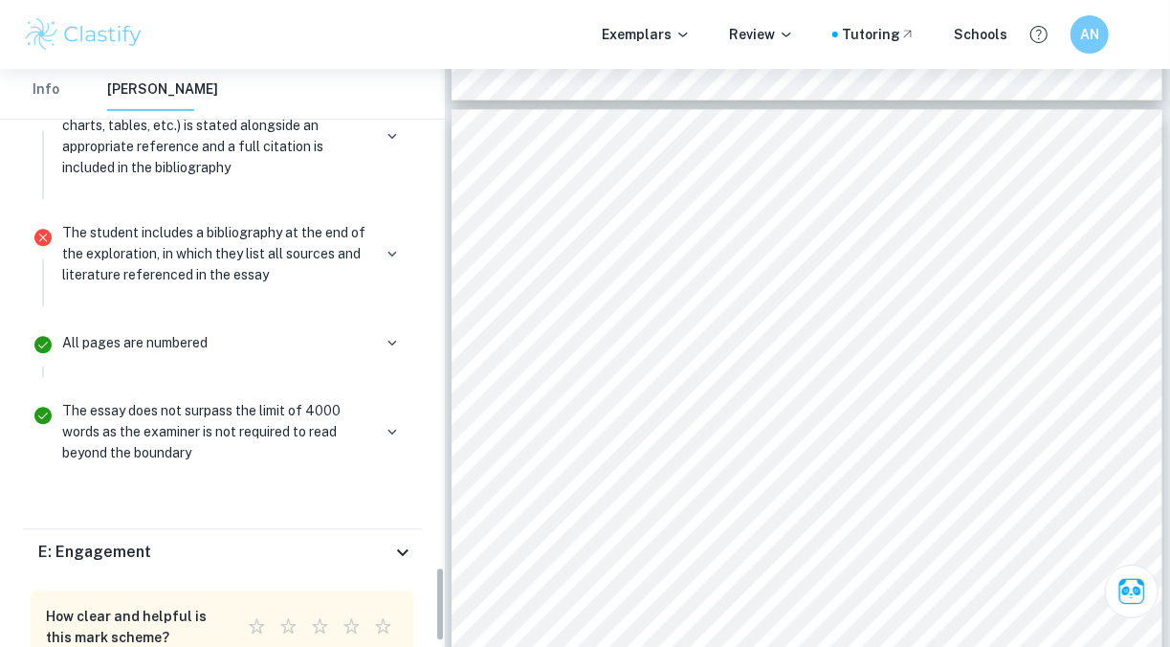
scroll to position [3846, 0]
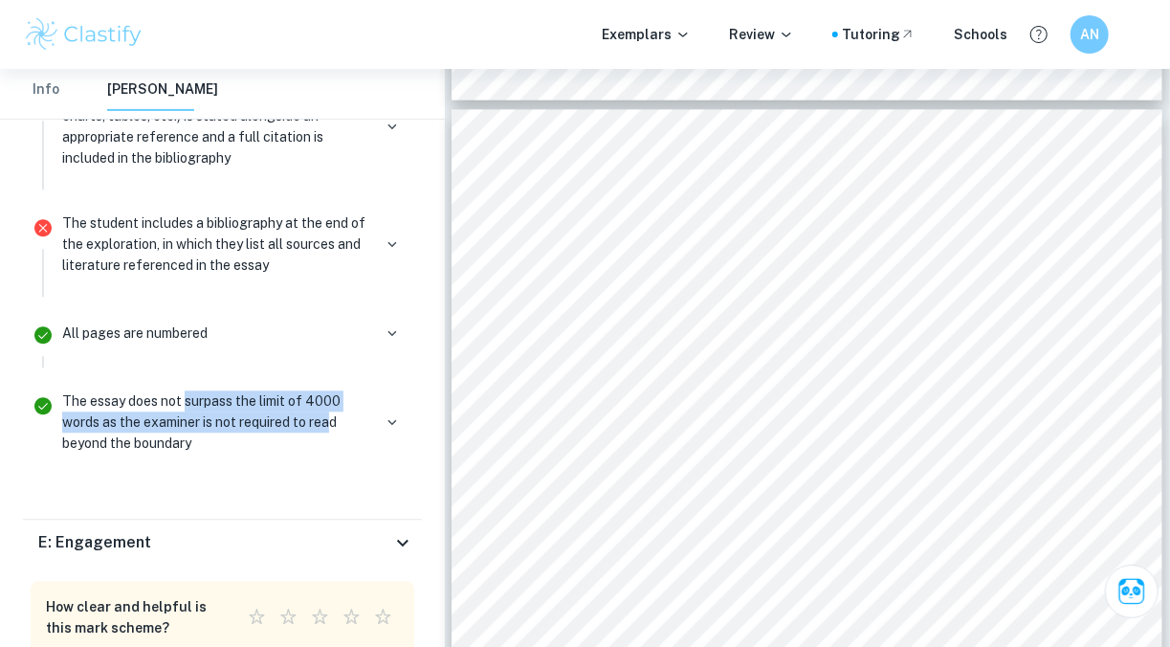
drag, startPoint x: 237, startPoint y: 379, endPoint x: 336, endPoint y: 457, distance: 126.0
click at [341, 393] on p "The essay does not surpass the limit of 4000 words as the examiner is not requi…" at bounding box center [216, 421] width 309 height 63
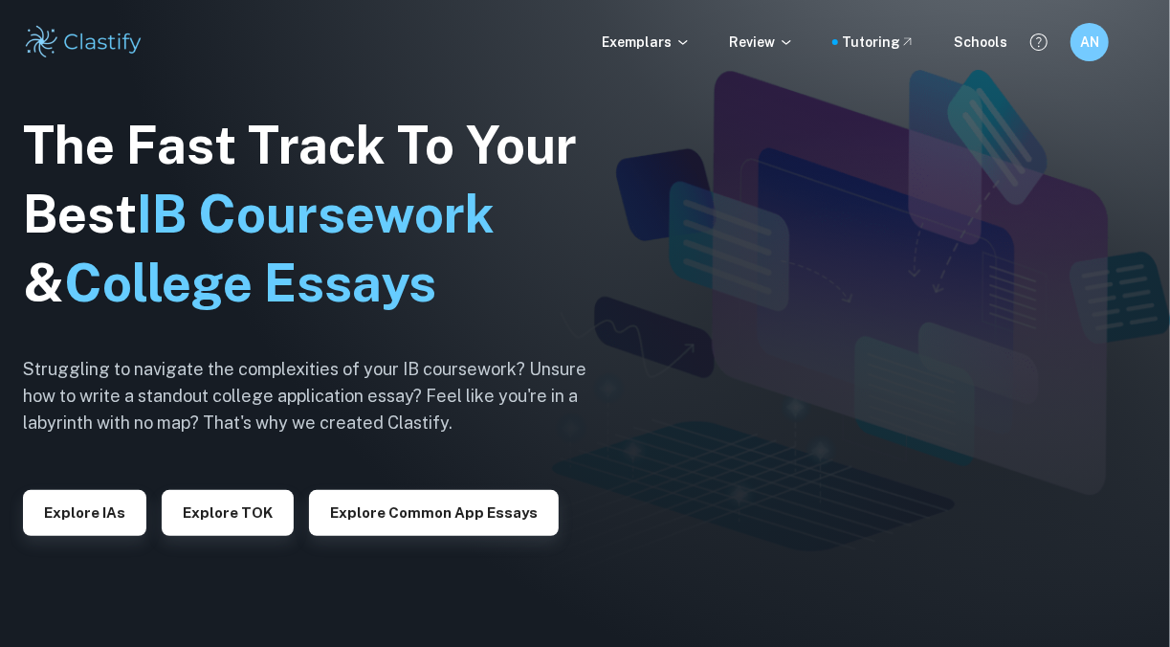
click at [93, 476] on div "Explore IAs" at bounding box center [84, 505] width 123 height 61
click at [101, 501] on button "Explore IAs" at bounding box center [84, 513] width 123 height 46
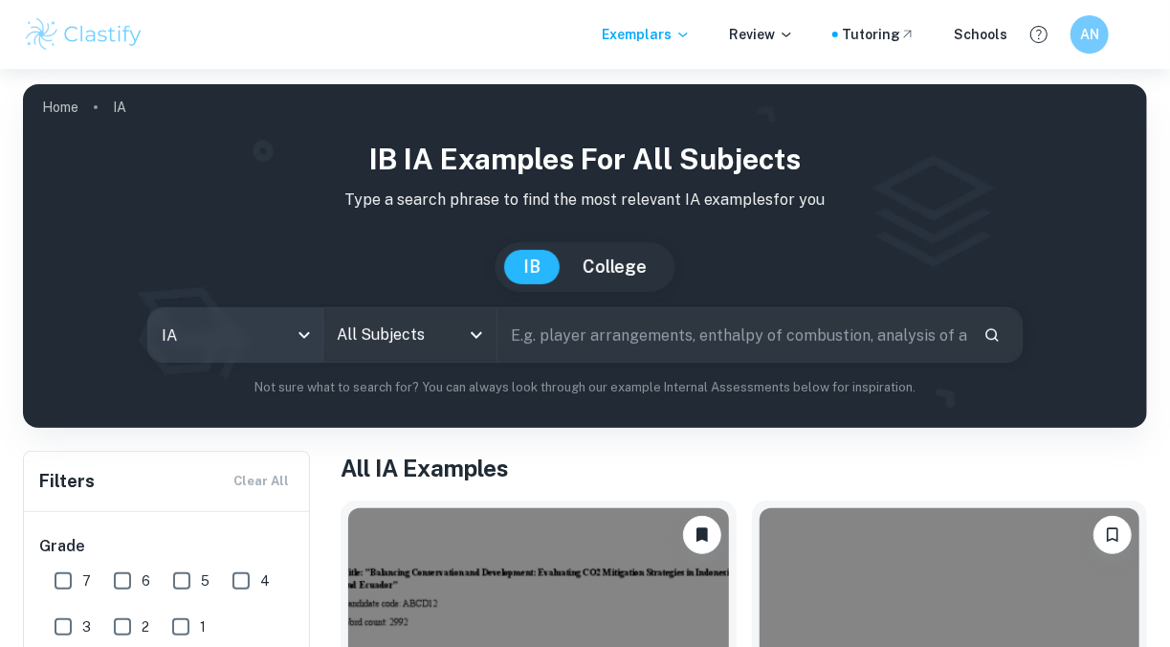
click at [278, 342] on body "We value your privacy We use cookies to enhance your browsing experience, serve…" at bounding box center [585, 392] width 1170 height 647
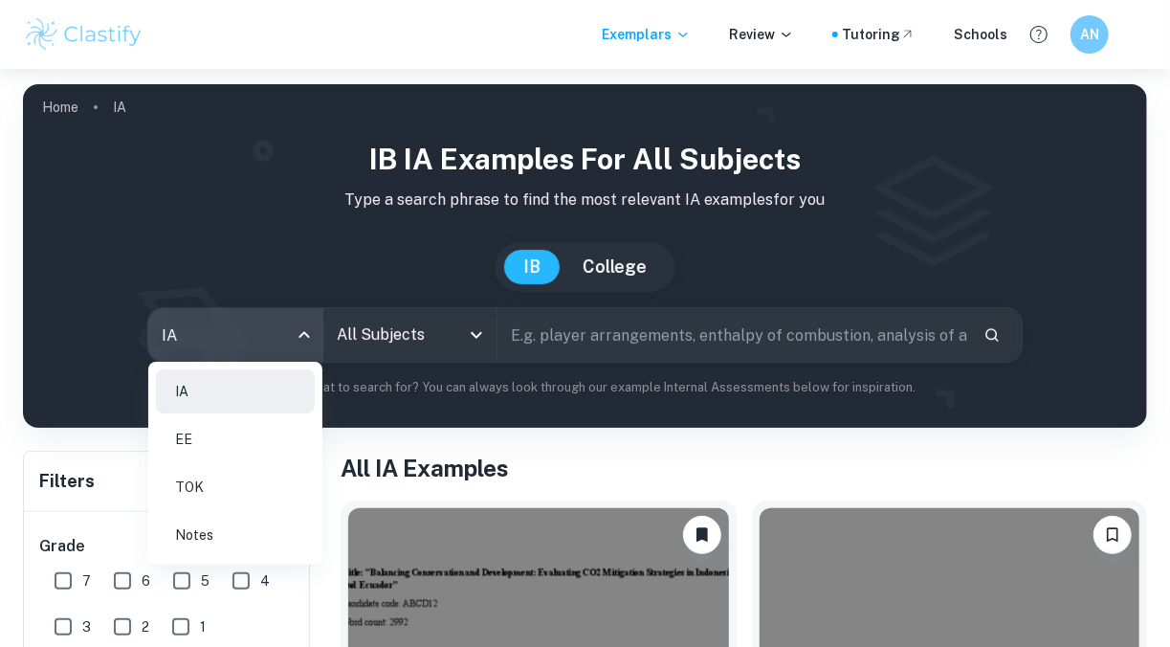
click at [197, 432] on li "EE" at bounding box center [235, 439] width 159 height 44
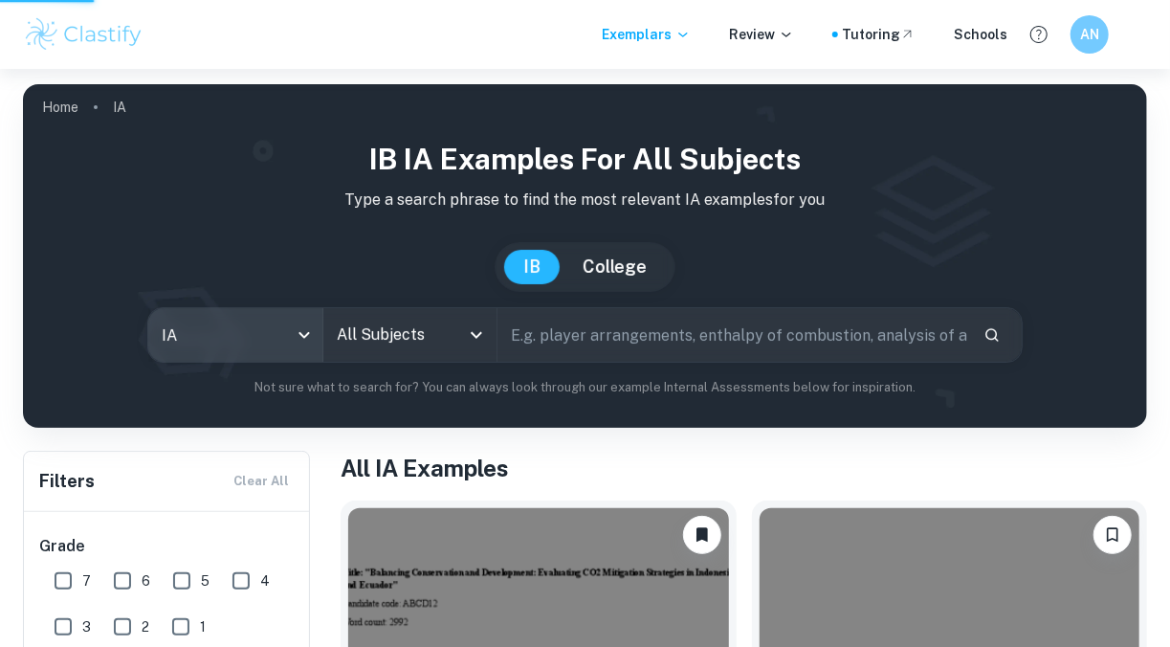
type input "ee"
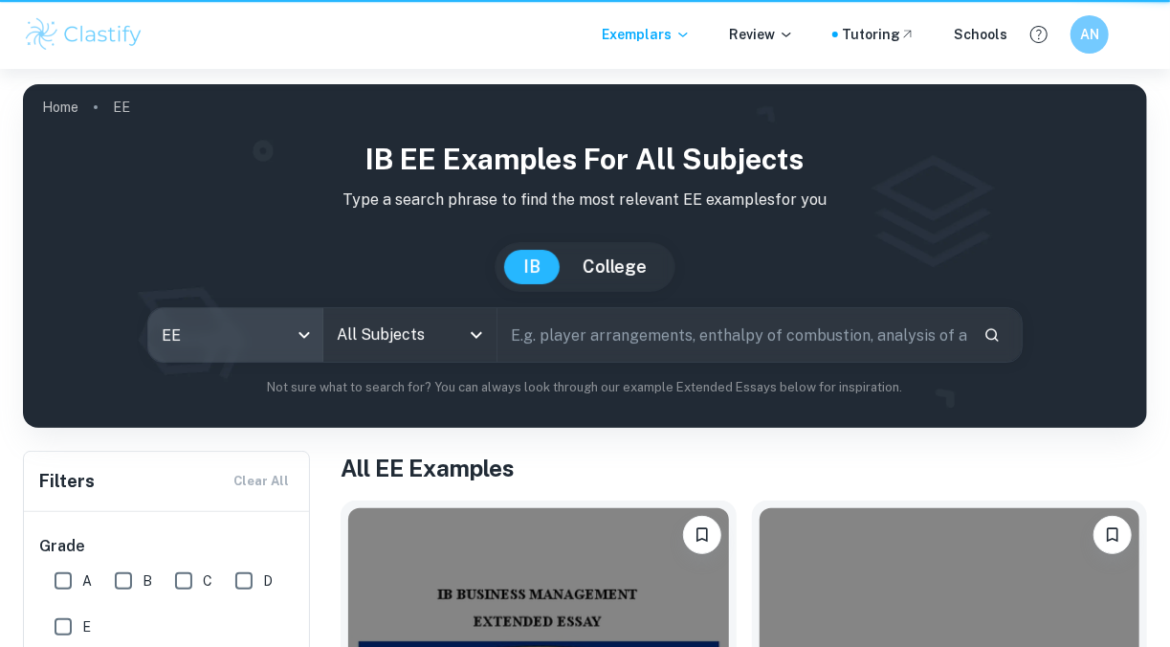
click at [419, 331] on input "All Subjects" at bounding box center [395, 335] width 127 height 36
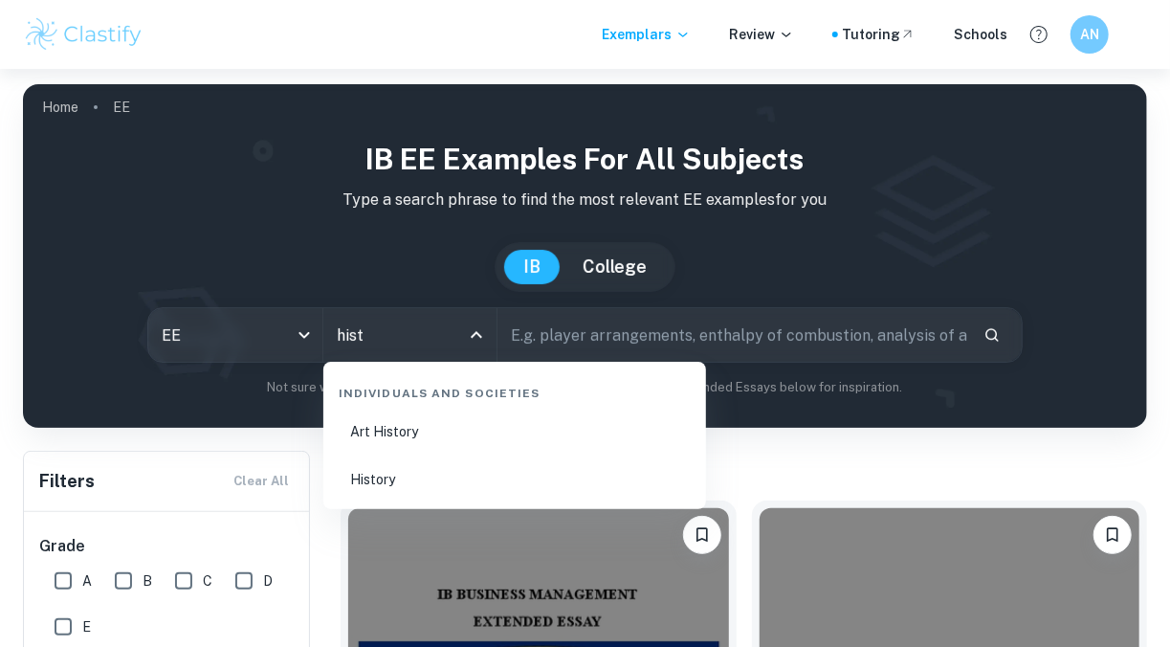
click at [436, 475] on li "History" at bounding box center [514, 479] width 367 height 44
type input "History"
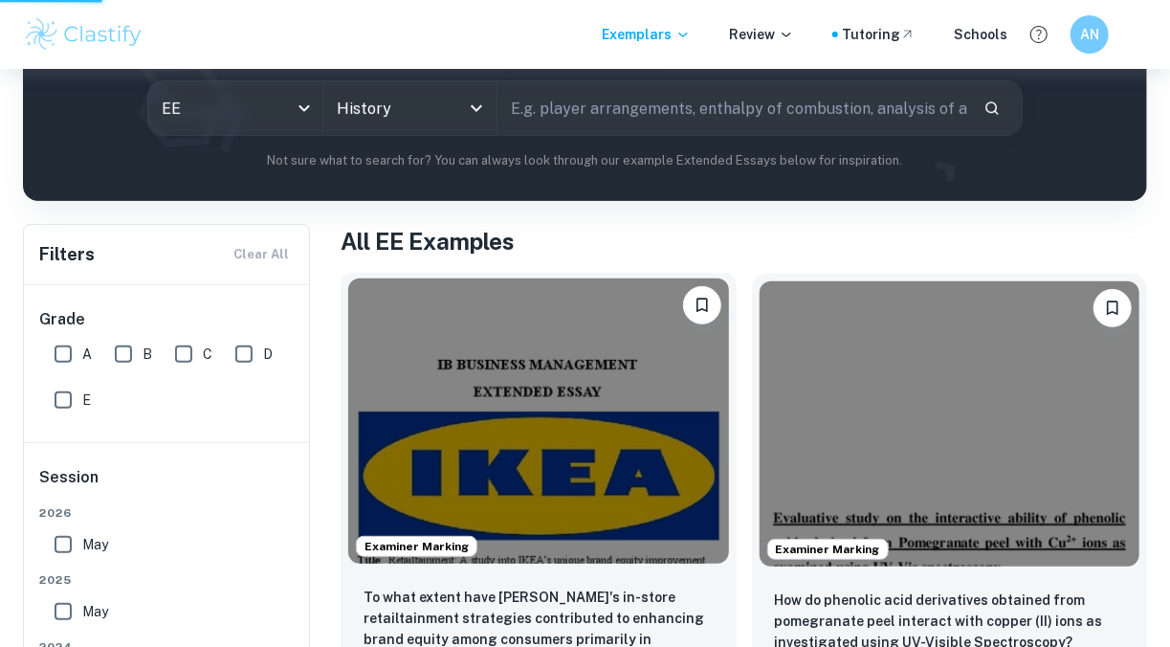
scroll to position [228, 0]
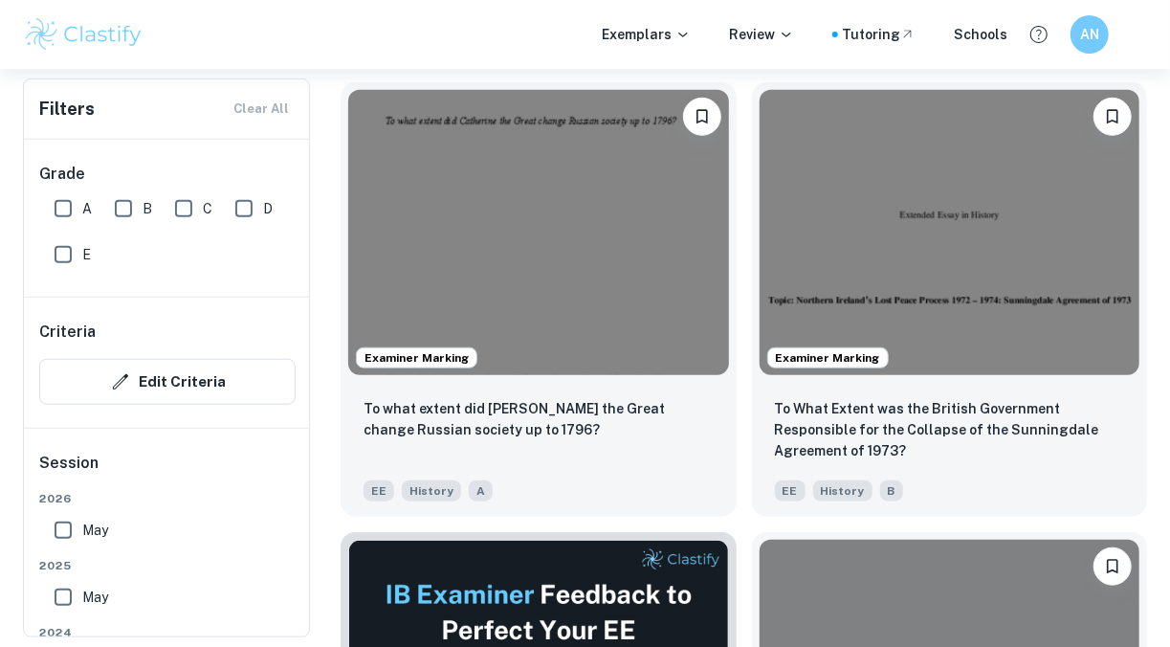
scroll to position [595, 0]
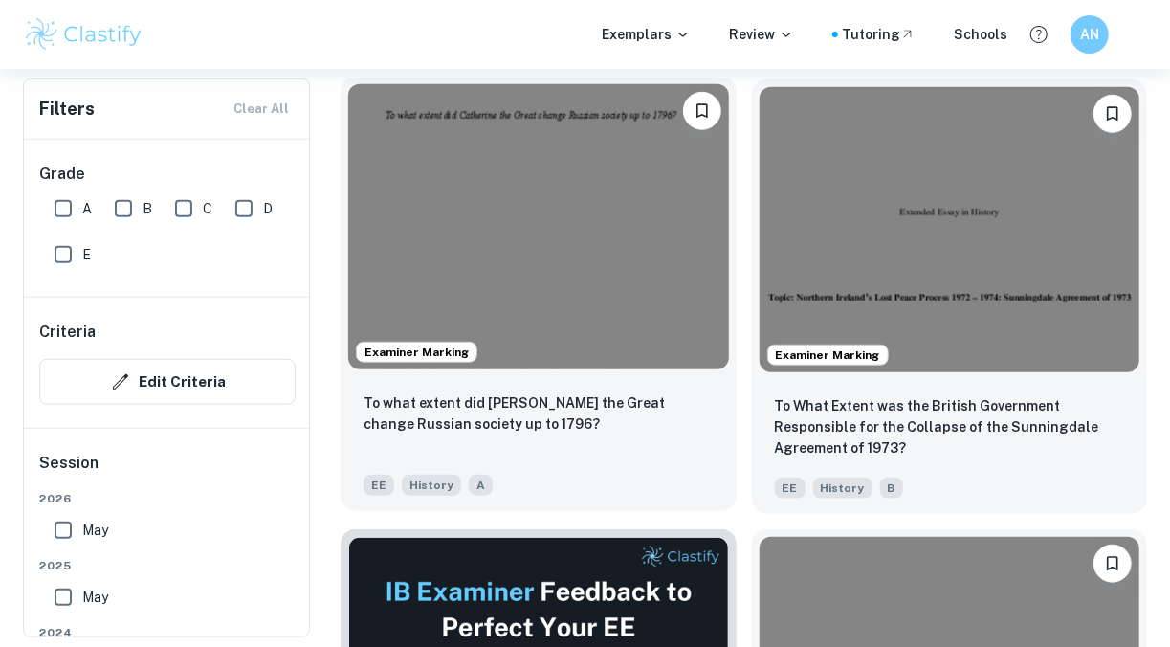
click at [654, 320] on img at bounding box center [538, 226] width 381 height 285
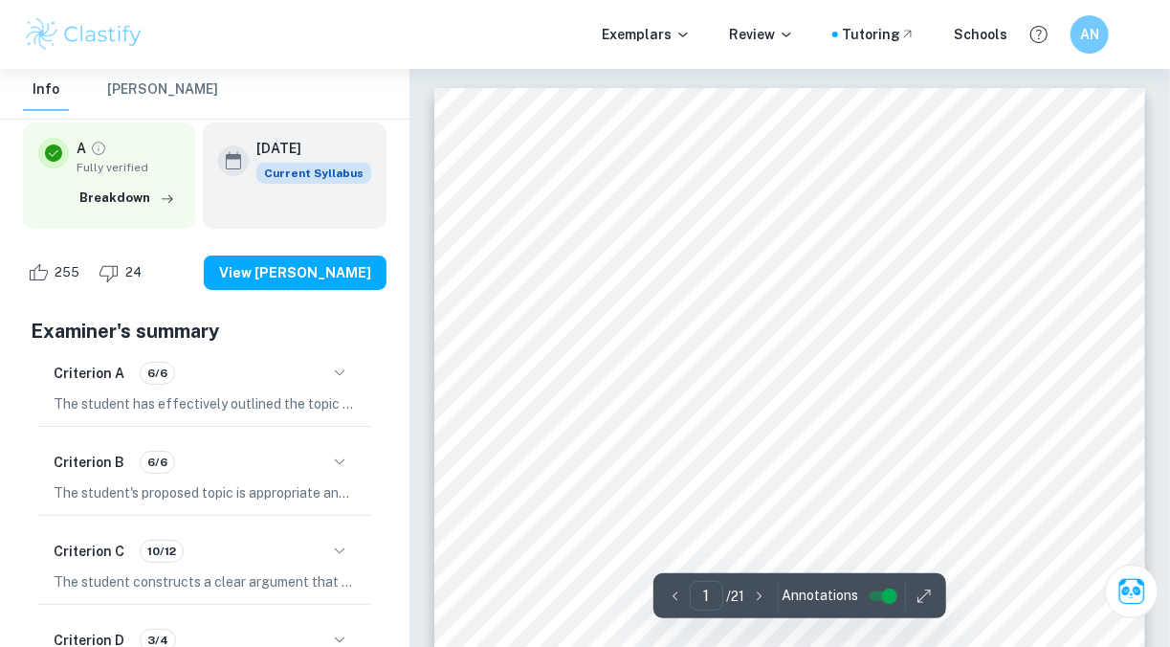
scroll to position [339, 0]
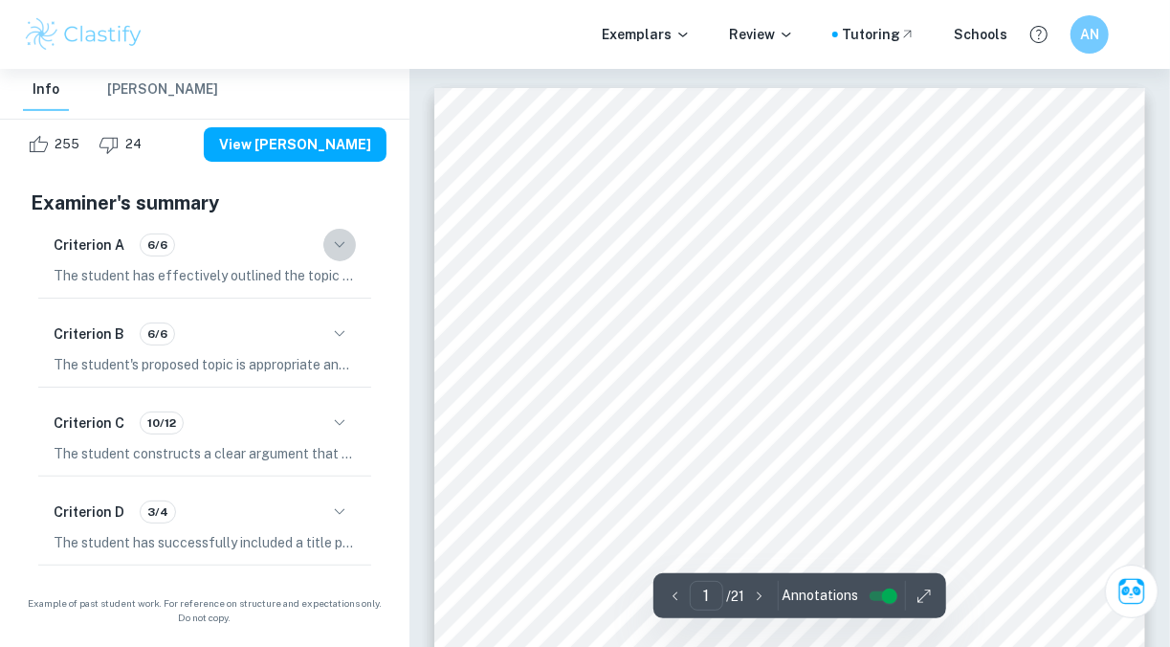
click at [339, 253] on icon "button" at bounding box center [339, 244] width 23 height 23
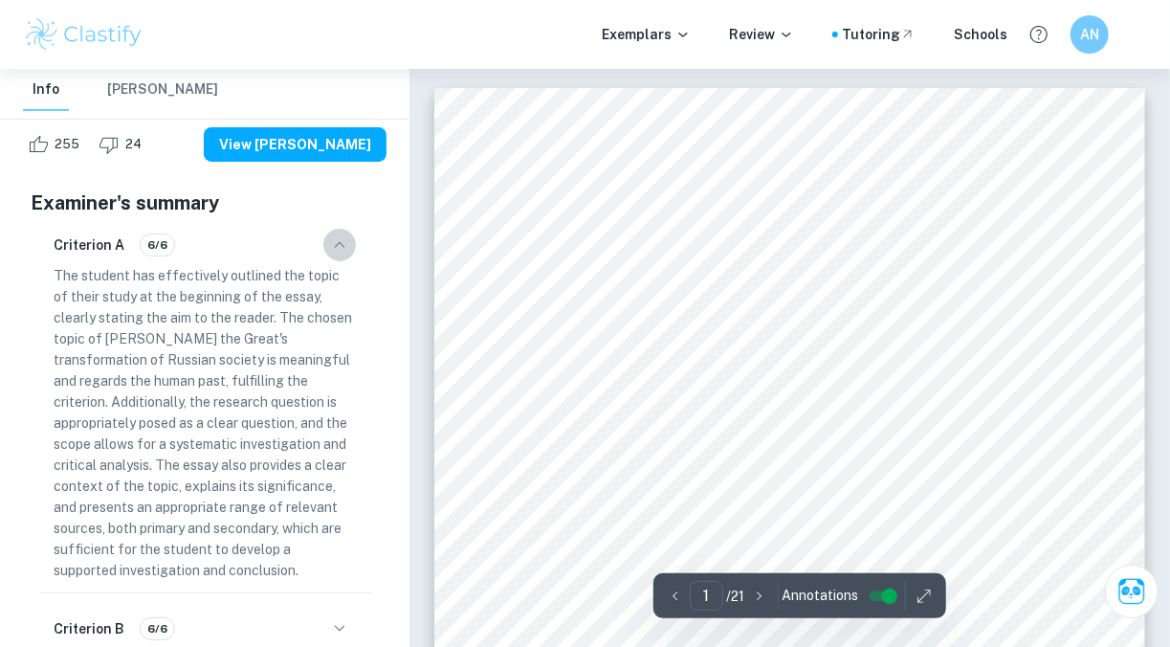
click at [341, 241] on icon "button" at bounding box center [339, 244] width 23 height 23
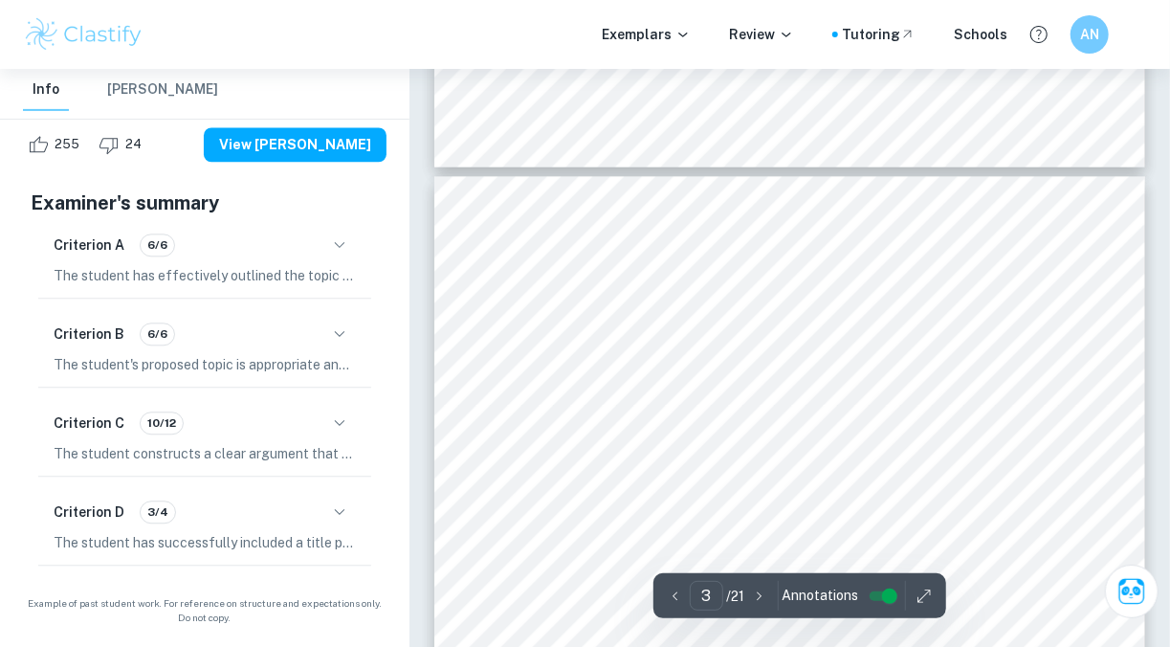
scroll to position [2059, 0]
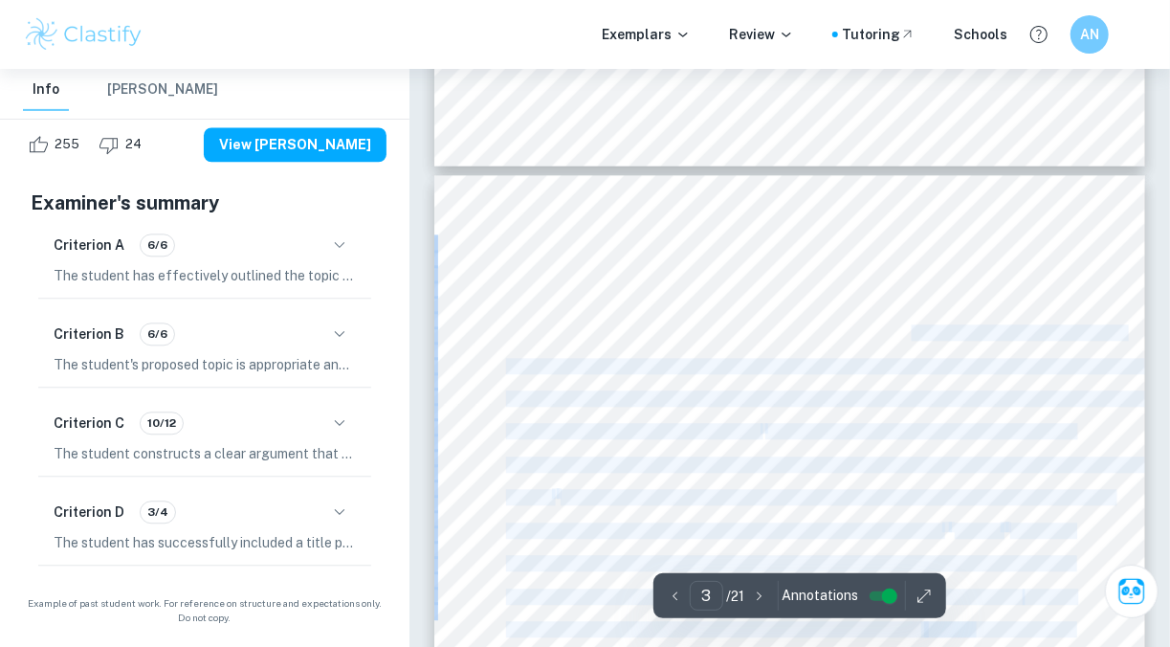
drag, startPoint x: 475, startPoint y: 263, endPoint x: 882, endPoint y: 335, distance: 412.9
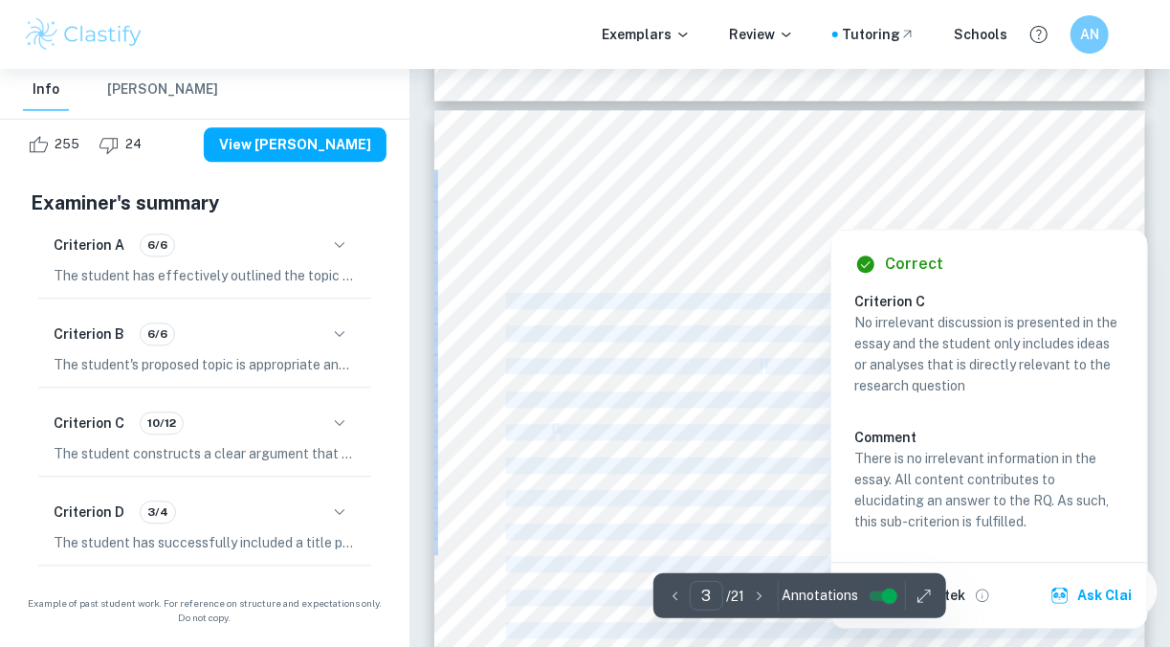
scroll to position [2126, 0]
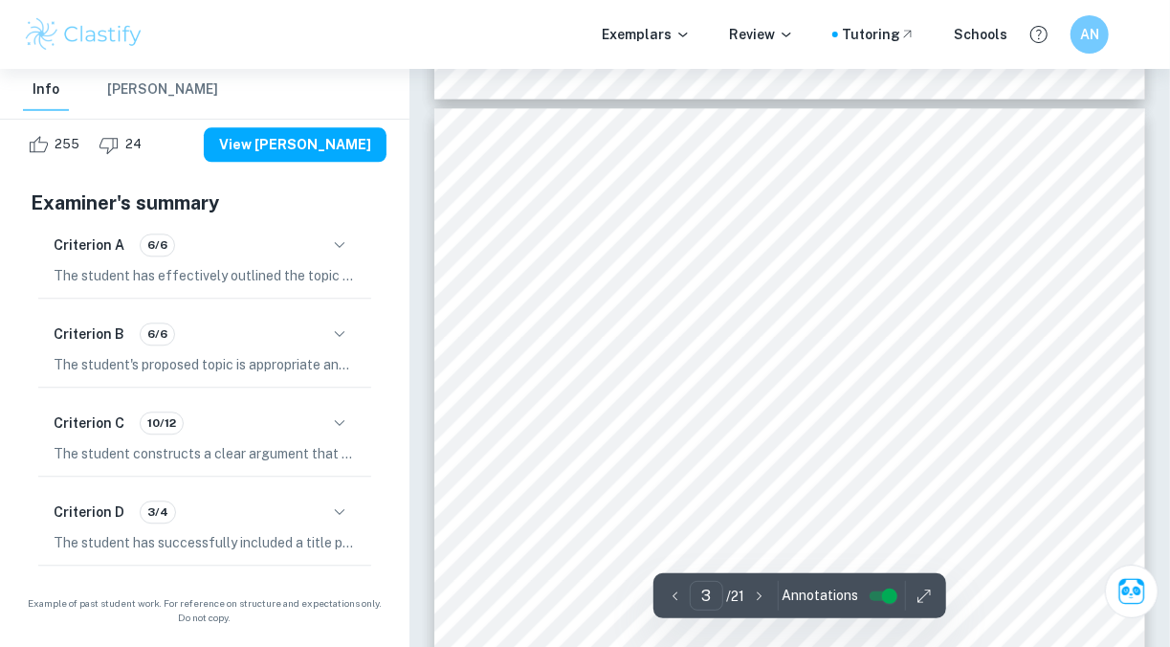
click at [865, 157] on span "To what extent did [PERSON_NAME] the Great change Russian society up to 1796?" at bounding box center [804, 155] width 485 height 14
drag, startPoint x: 470, startPoint y: 192, endPoint x: 474, endPoint y: 179, distance: 13.9
click at [474, 179] on div "To what extent did Catherine the Great change Russian society up to 1796? 3 Int…" at bounding box center [789, 611] width 711 height 1006
drag, startPoint x: 500, startPoint y: 197, endPoint x: 494, endPoint y: 180, distance: 18.5
click at [494, 180] on div "To what extent did Catherine the Great change Russian society up to 1796? 3 Int…" at bounding box center [789, 611] width 711 height 1006
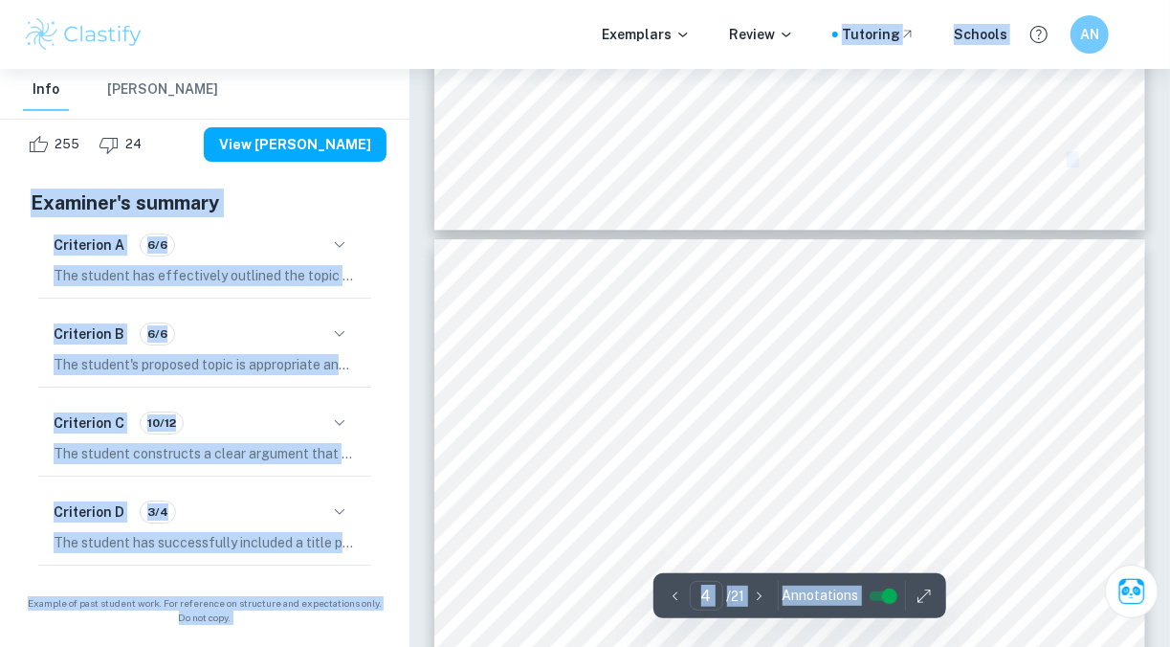
scroll to position [3006, 0]
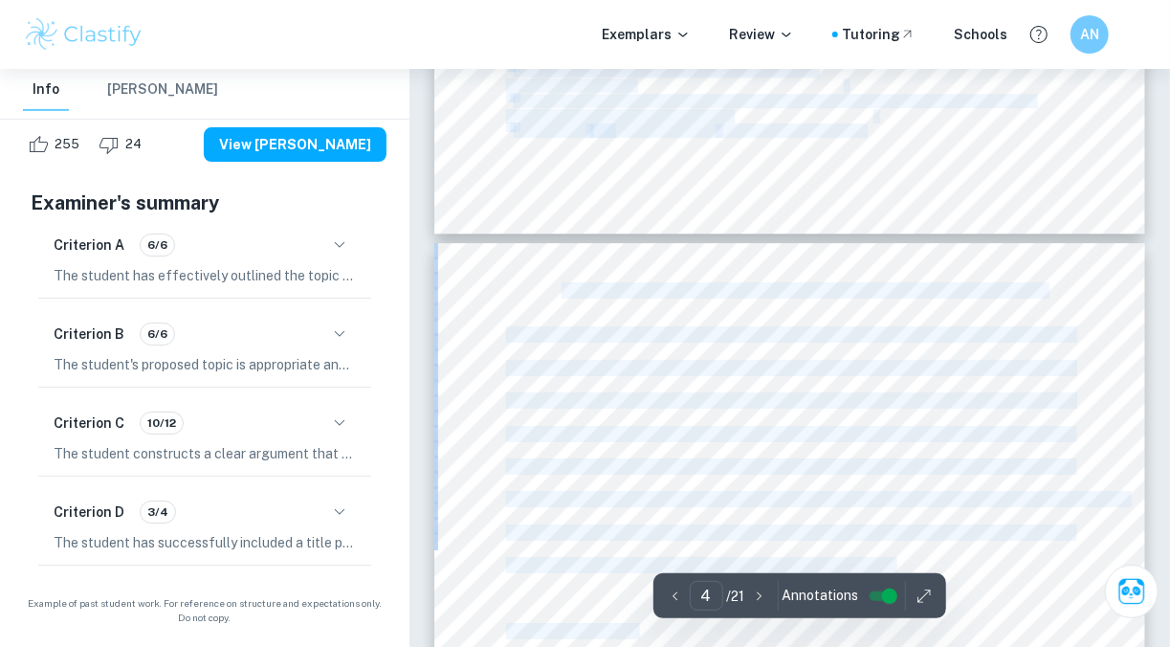
drag, startPoint x: 506, startPoint y: 203, endPoint x: 1033, endPoint y: 549, distance: 630.7
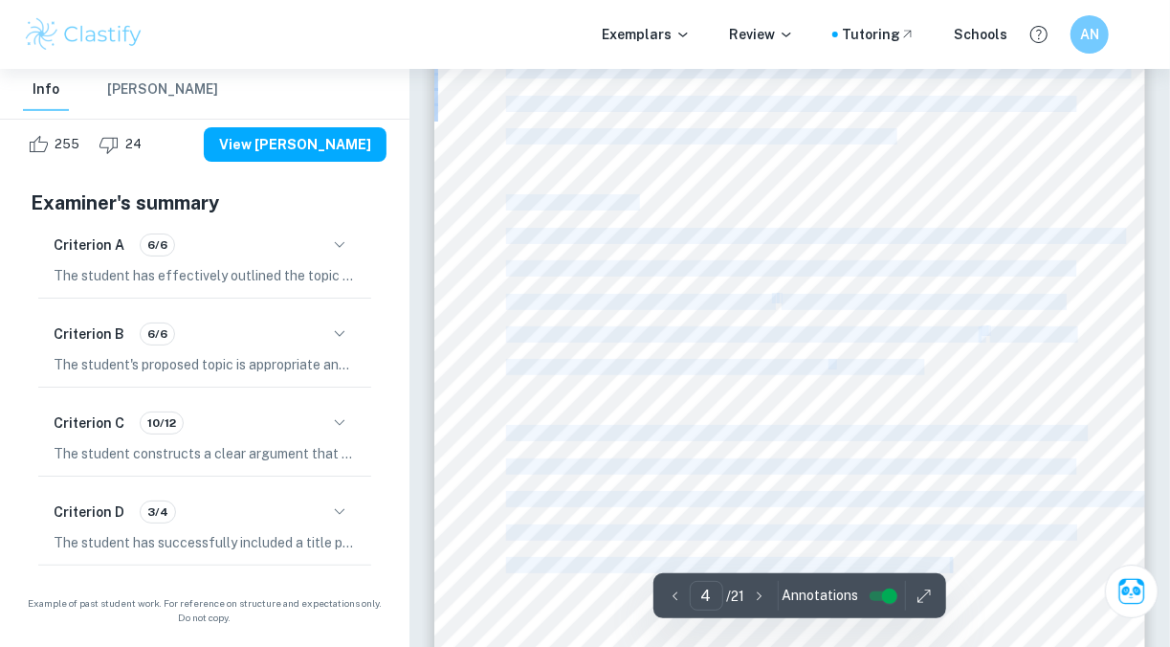
scroll to position [3431, 0]
copy div "Introduction The modernisation and expansion of Russia in the 18th century was …"
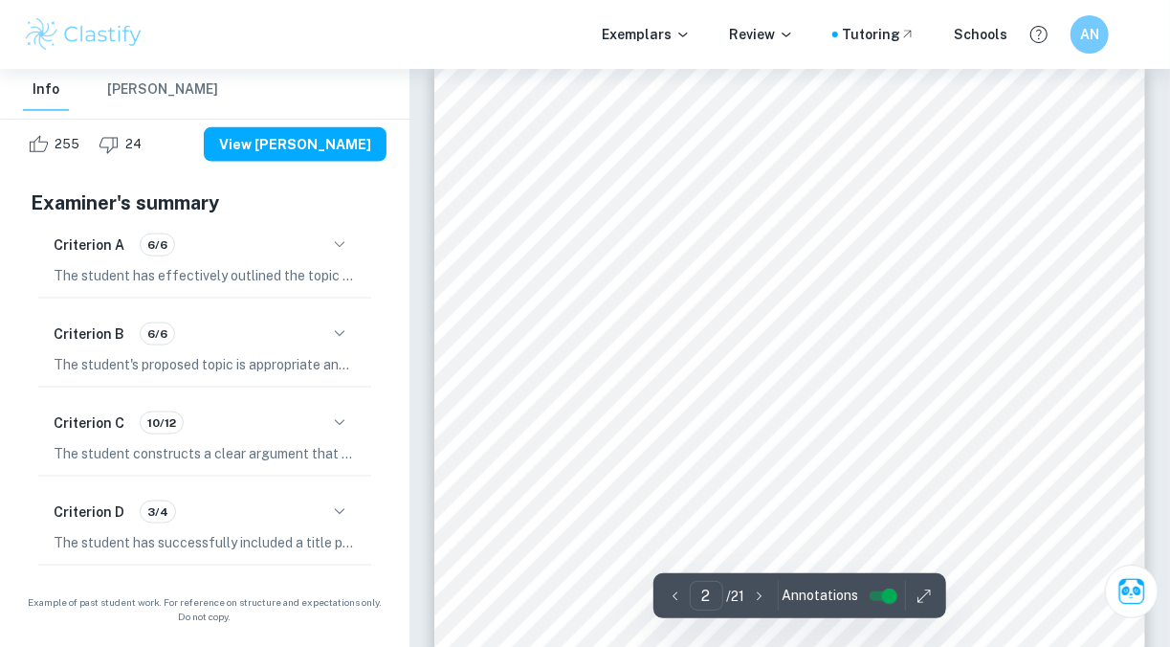
scroll to position [1125, 0]
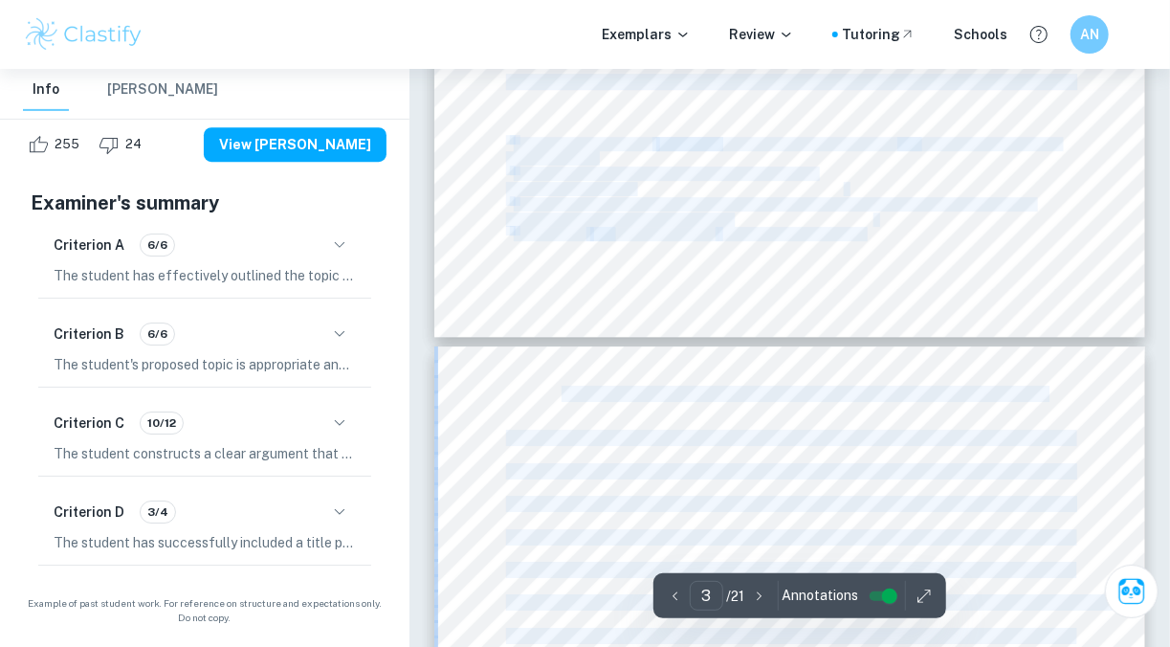
type input "4"
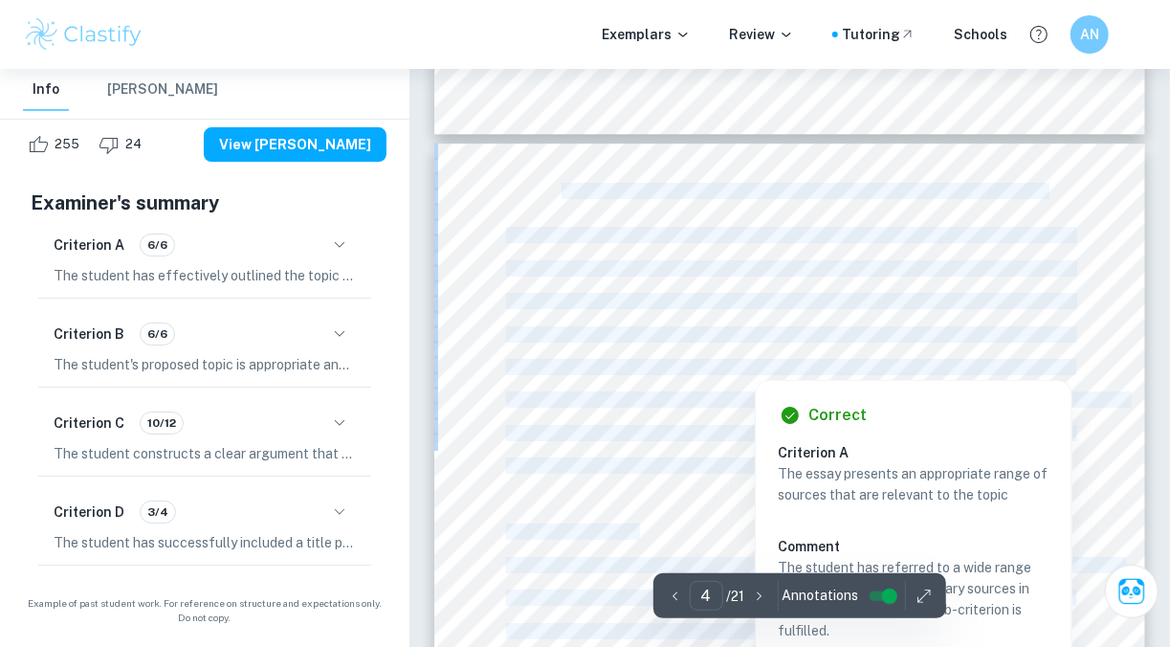
scroll to position [3092, 0]
